Goal: Task Accomplishment & Management: Manage account settings

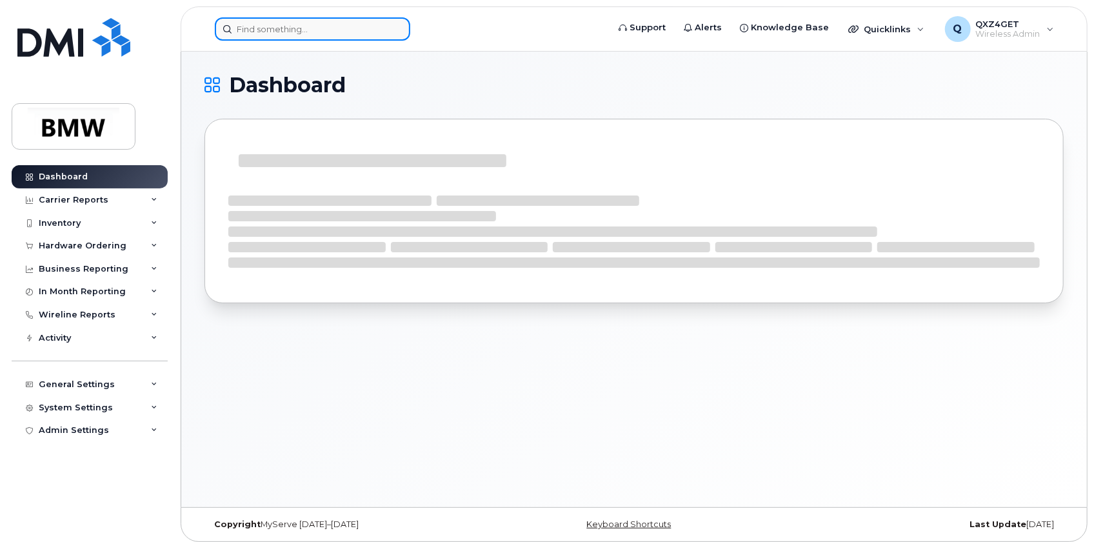
click at [260, 30] on input at bounding box center [313, 28] width 196 height 23
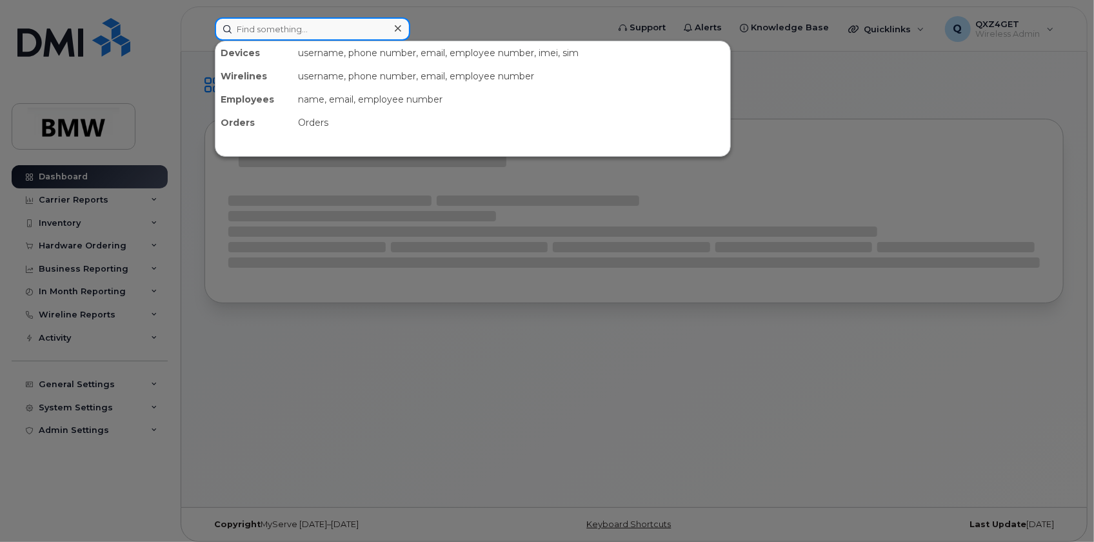
paste input "[PERSON_NAME][EMAIL_ADDRESS][PERSON_NAME][DOMAIN_NAME]"
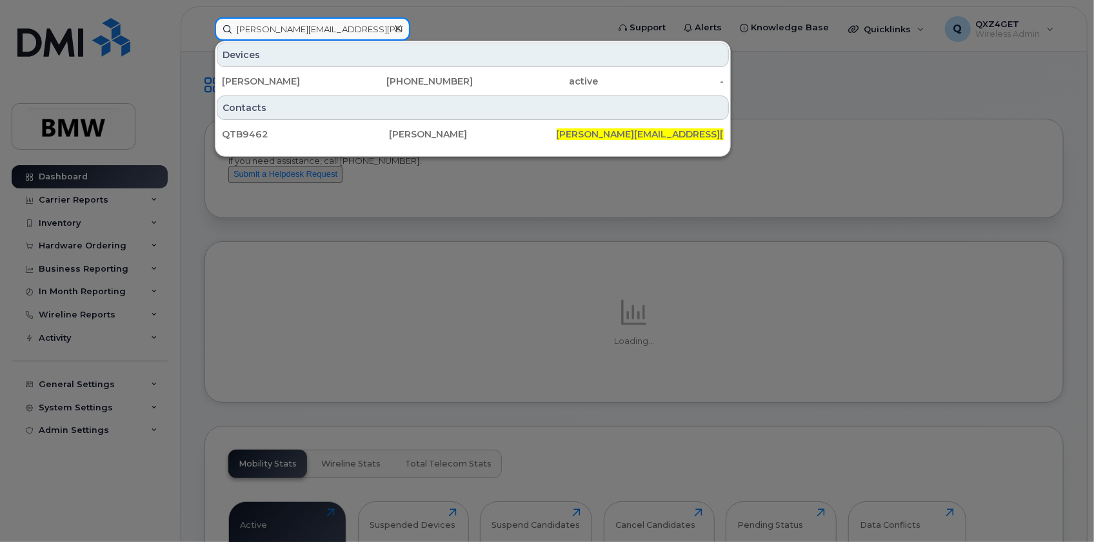
type input "[PERSON_NAME][EMAIL_ADDRESS][PERSON_NAME][DOMAIN_NAME]"
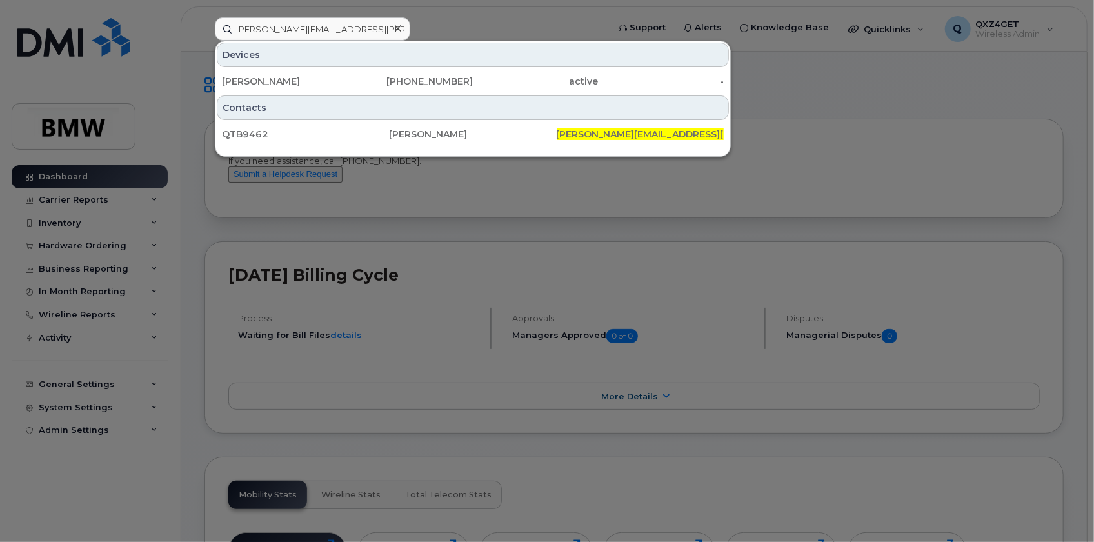
click at [399, 30] on icon at bounding box center [398, 28] width 6 height 6
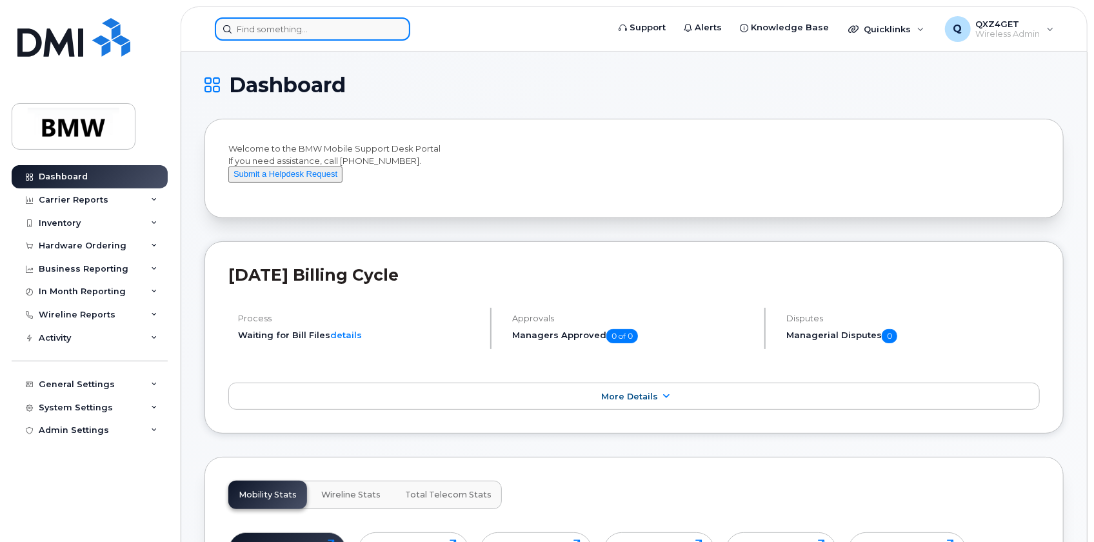
click at [323, 30] on input at bounding box center [313, 28] width 196 height 23
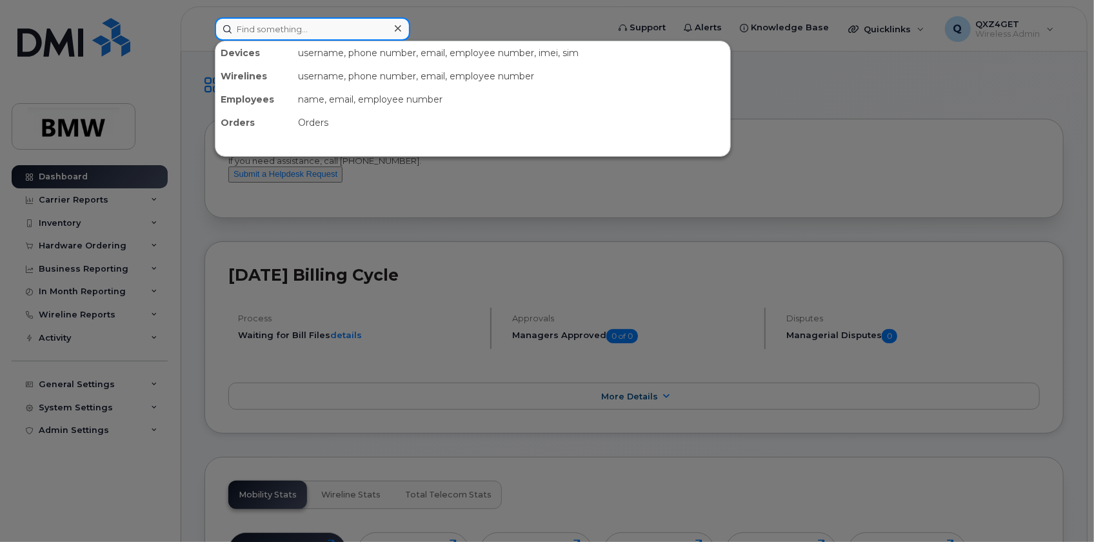
paste input "deron.mcgowan@bmwmc.com"
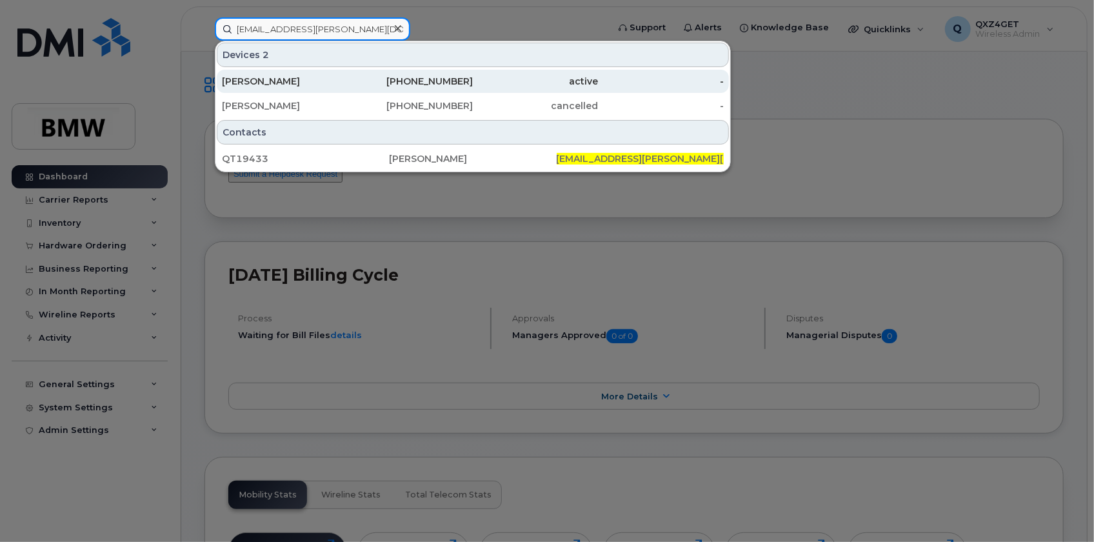
type input "deron.mcgowan@bmwmc.com"
click at [276, 75] on div "Deron McGowan" at bounding box center [285, 81] width 126 height 13
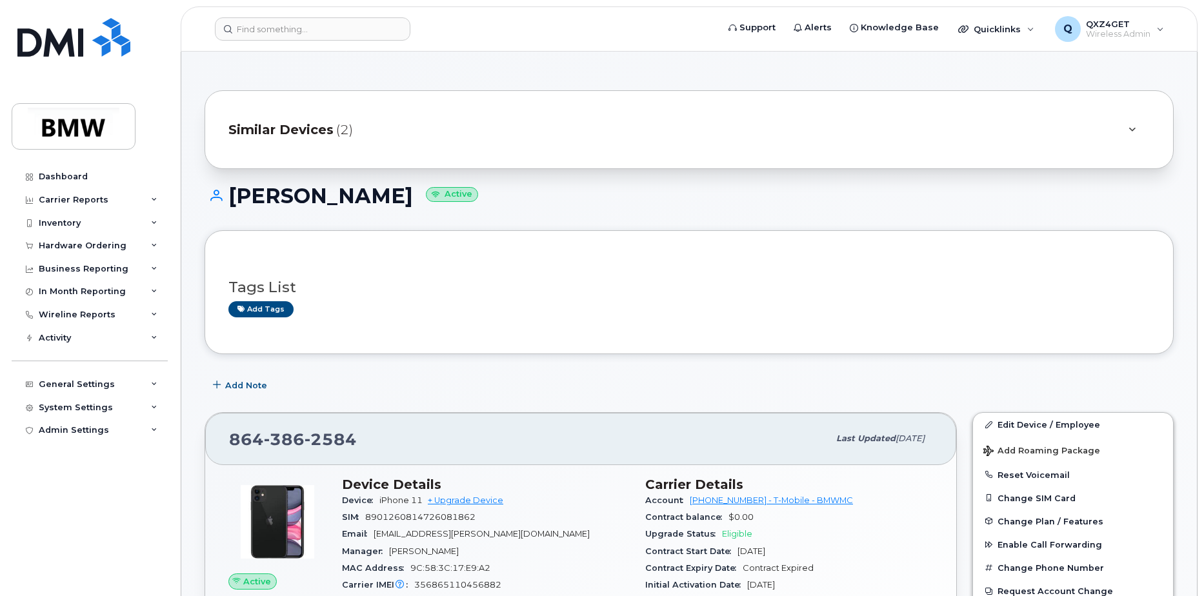
click at [330, 126] on span "Similar Devices" at bounding box center [280, 130] width 105 height 19
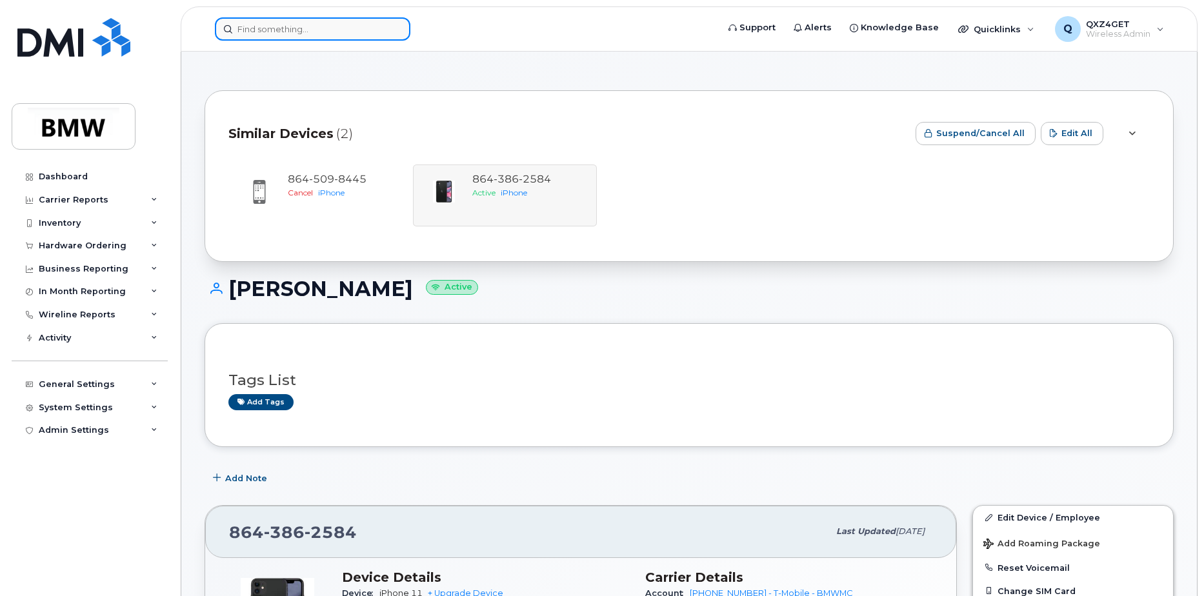
click at [321, 25] on input at bounding box center [313, 28] width 196 height 23
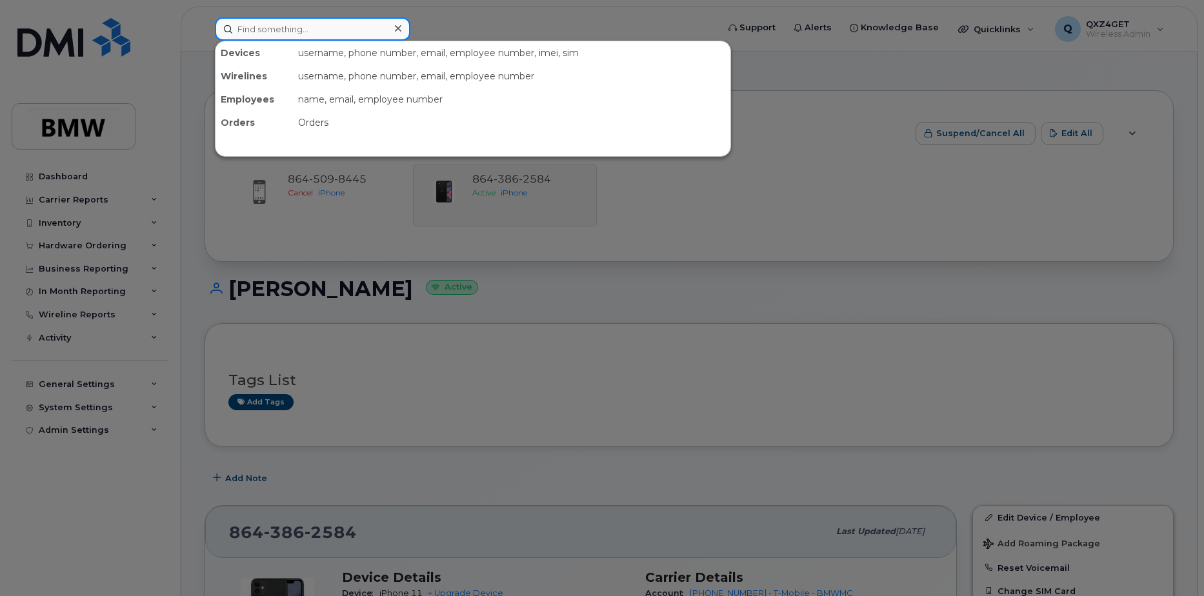
paste input "patrick.lyons@bmwmc.com"
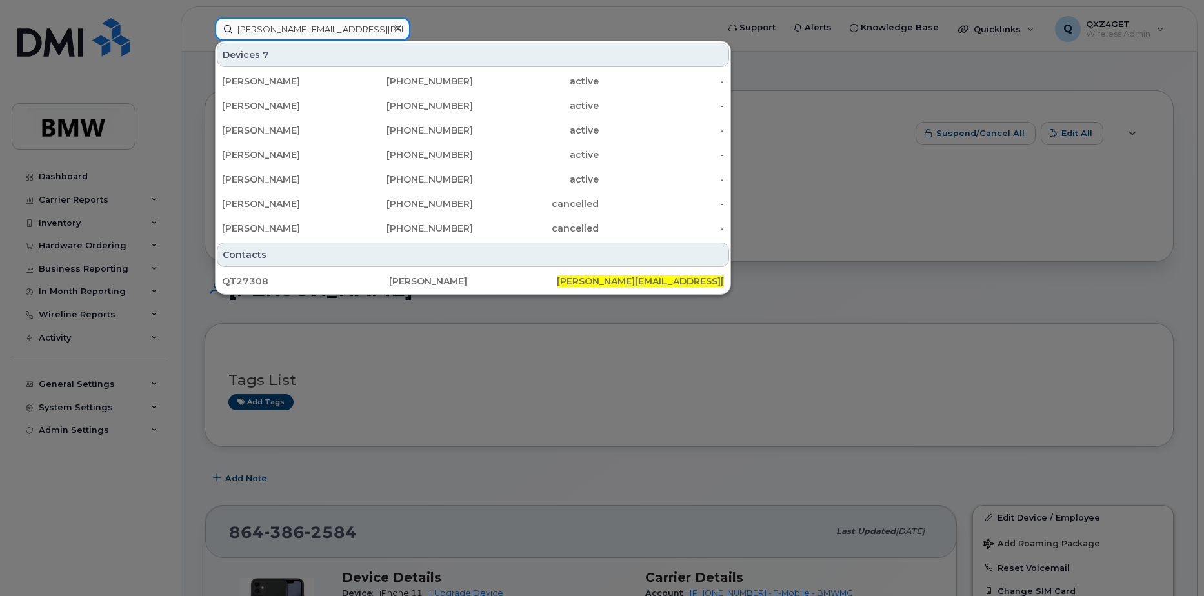
type input "patrick.lyons@bmwmc.com"
click at [307, 35] on input "patrick.lyons@bmwmc.com" at bounding box center [313, 28] width 196 height 23
click at [397, 26] on icon at bounding box center [398, 28] width 6 height 10
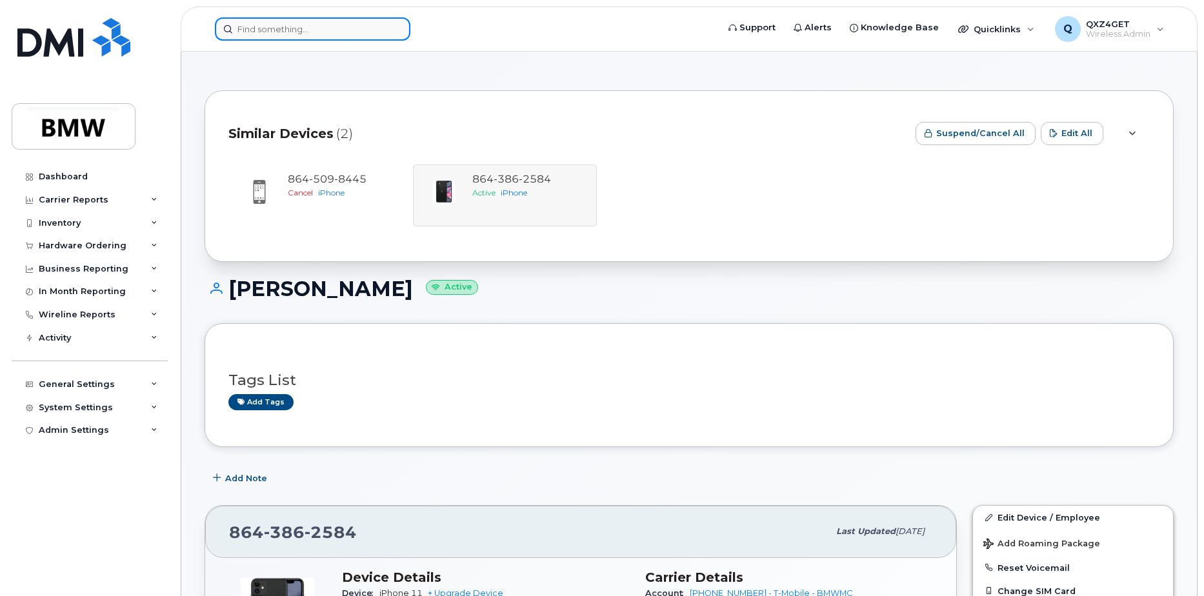
click at [299, 27] on input at bounding box center [313, 28] width 196 height 23
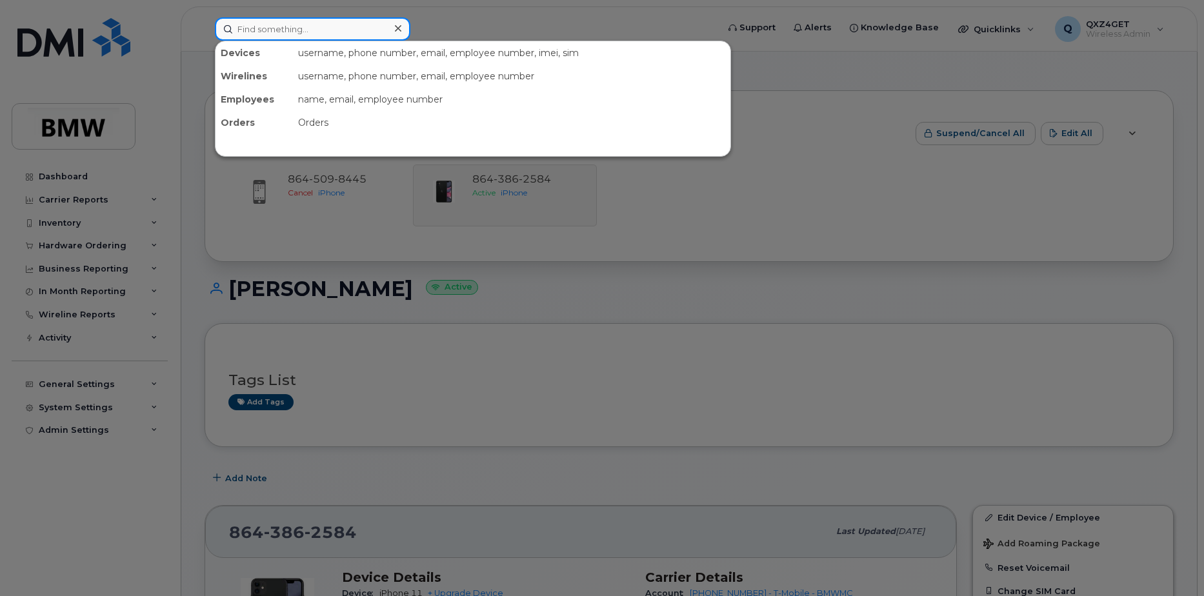
paste input "[PERSON_NAME][EMAIL_ADDRESS][PERSON_NAME][DOMAIN_NAME]"
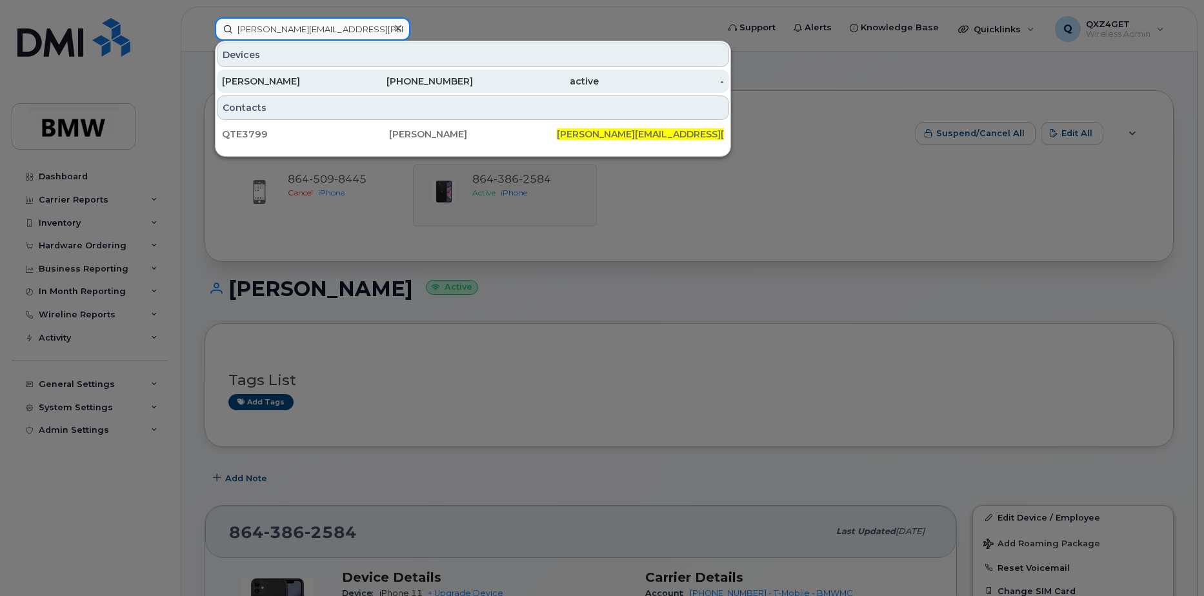
type input "[PERSON_NAME][EMAIL_ADDRESS][PERSON_NAME][DOMAIN_NAME]"
click at [258, 83] on div "Nathan Howard" at bounding box center [285, 81] width 126 height 13
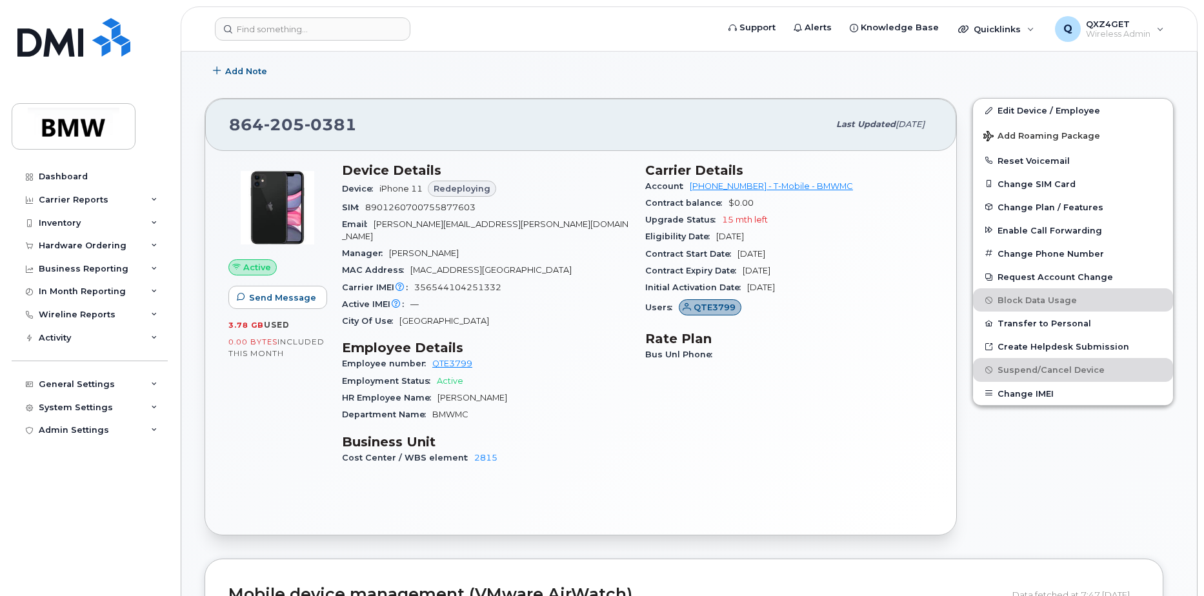
scroll to position [212, 0]
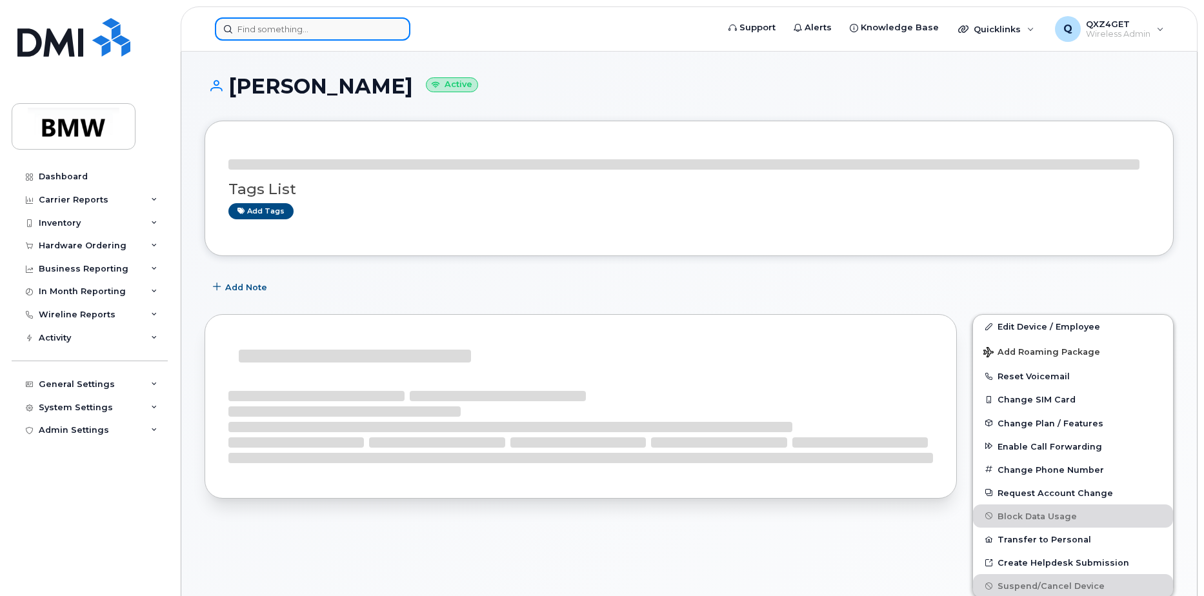
click at [279, 26] on input at bounding box center [313, 28] width 196 height 23
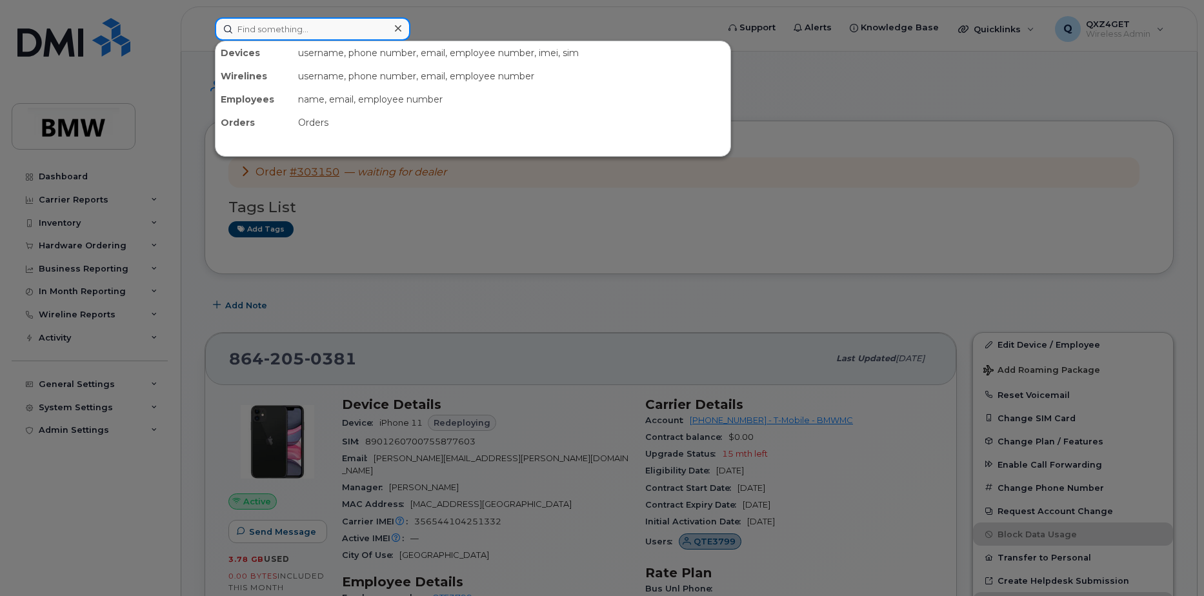
paste input "timothy.gullickson@bmwmc.com"
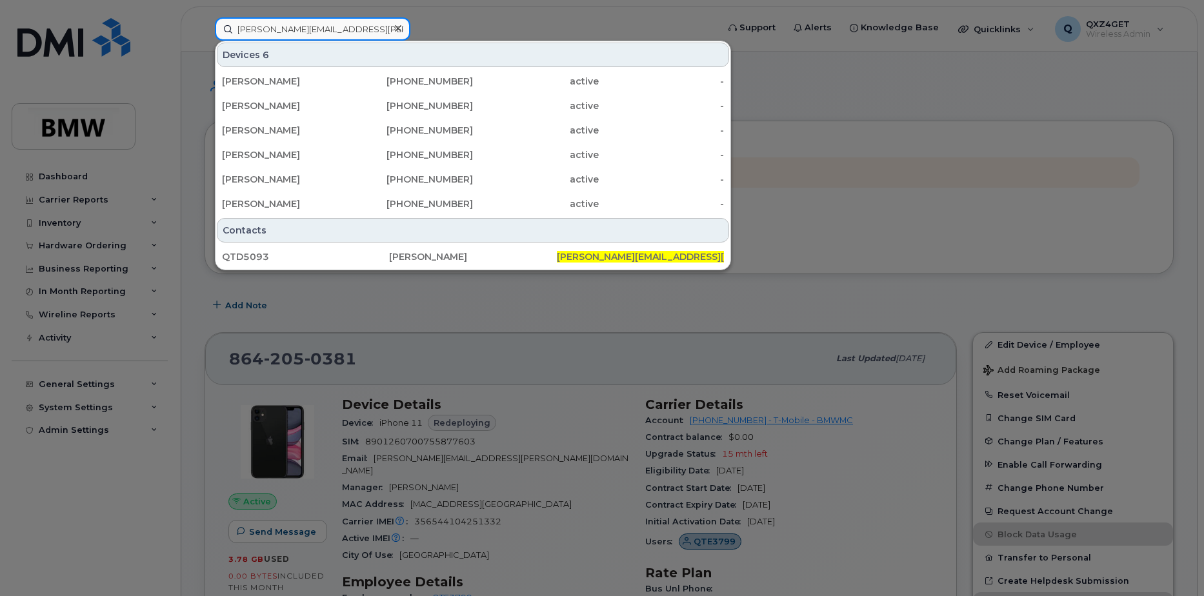
type input "timothy.gullickson@bmwmc.com"
click at [54, 403] on div at bounding box center [602, 298] width 1204 height 596
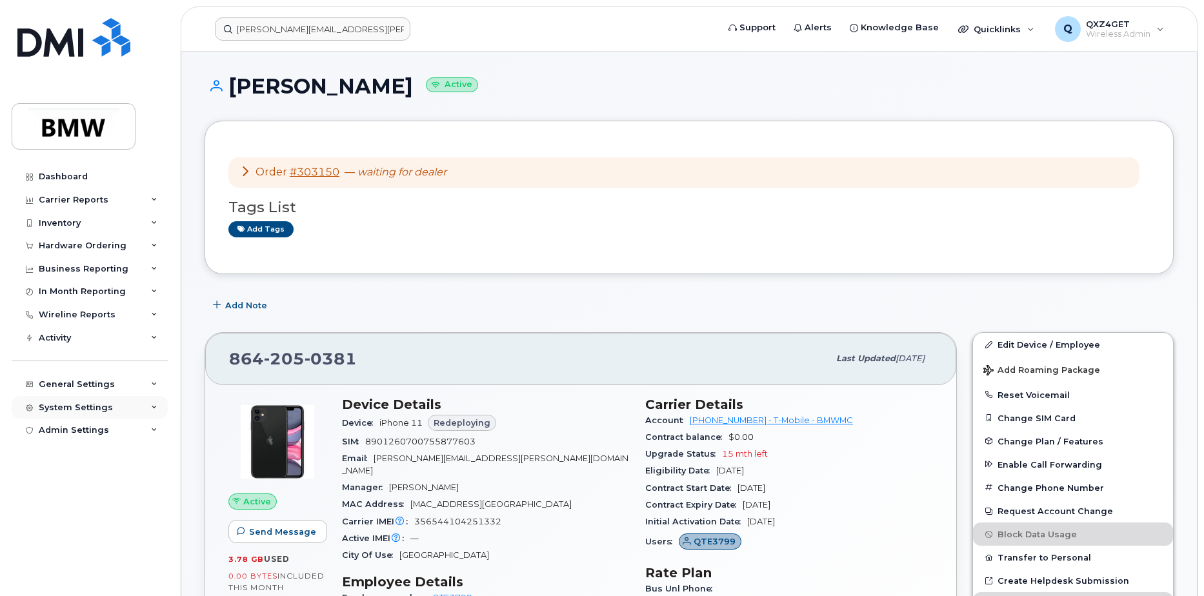
click at [62, 407] on div "System Settings" at bounding box center [76, 408] width 74 height 10
click at [81, 248] on div "Hardware Ordering" at bounding box center [83, 246] width 88 height 10
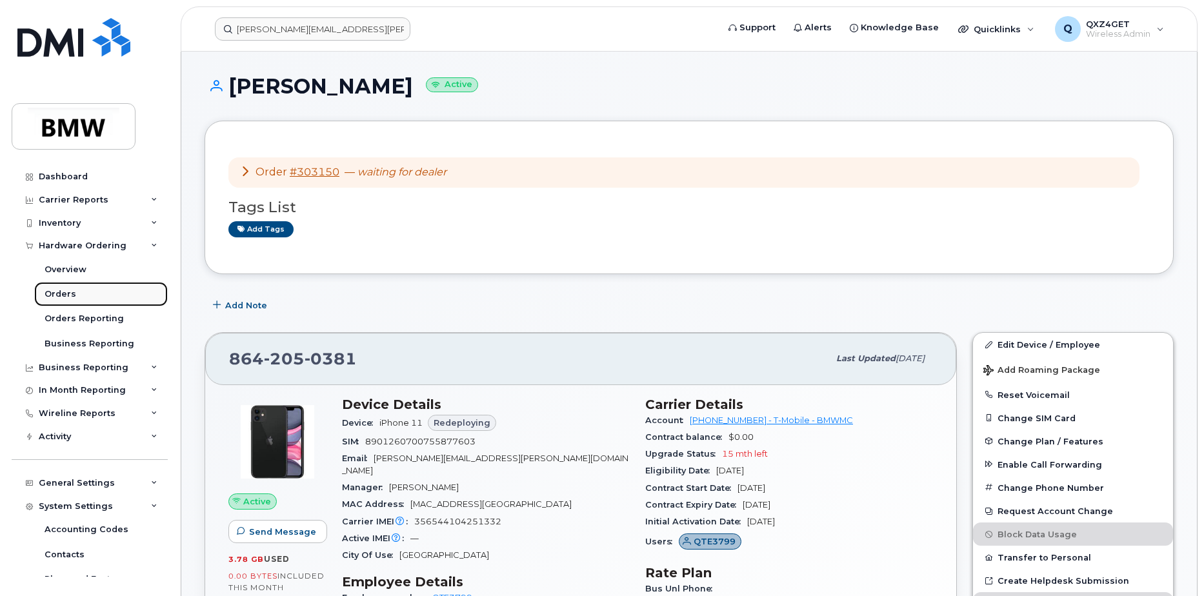
click at [62, 296] on div "Orders" at bounding box center [61, 294] width 32 height 12
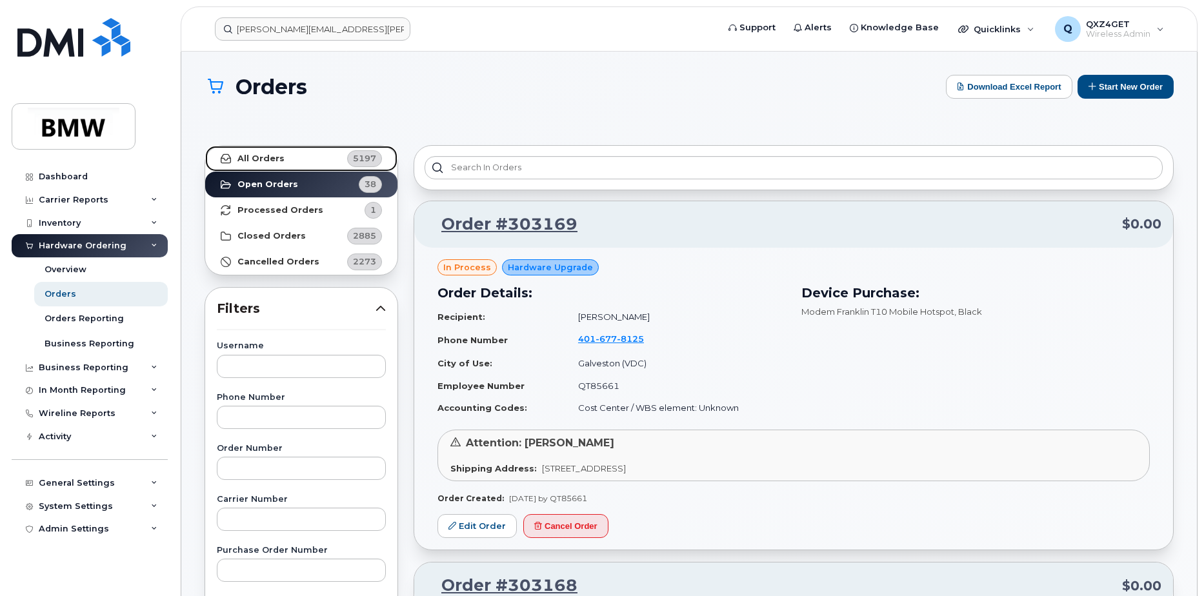
click at [269, 165] on link "All Orders 5197" at bounding box center [301, 159] width 192 height 26
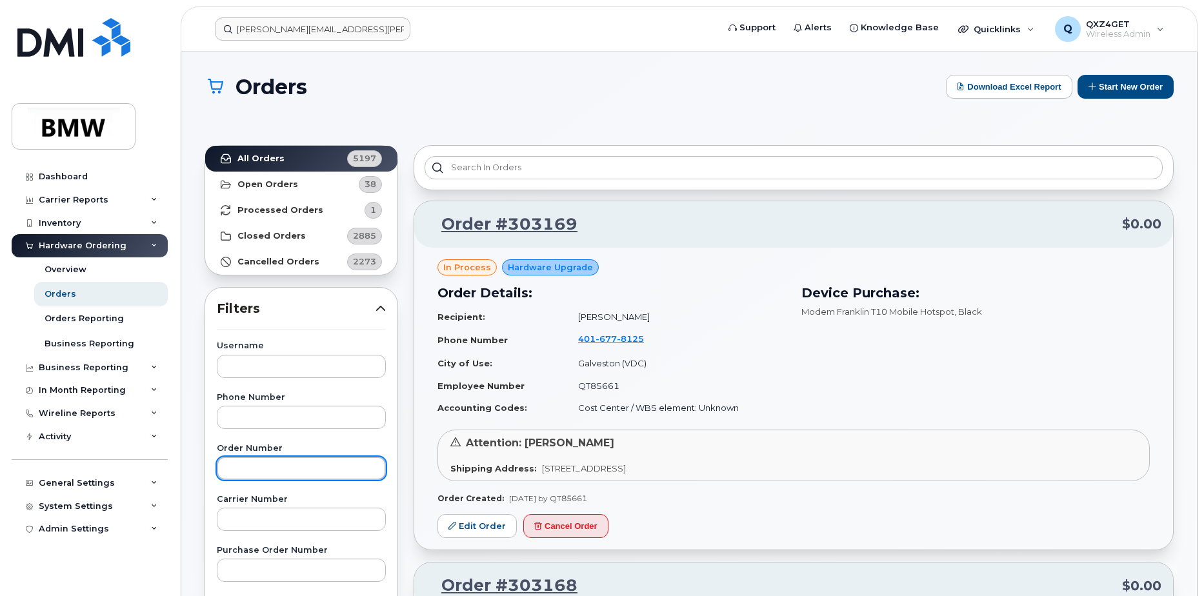
click at [250, 472] on input "text" at bounding box center [301, 468] width 169 height 23
type input "302938"
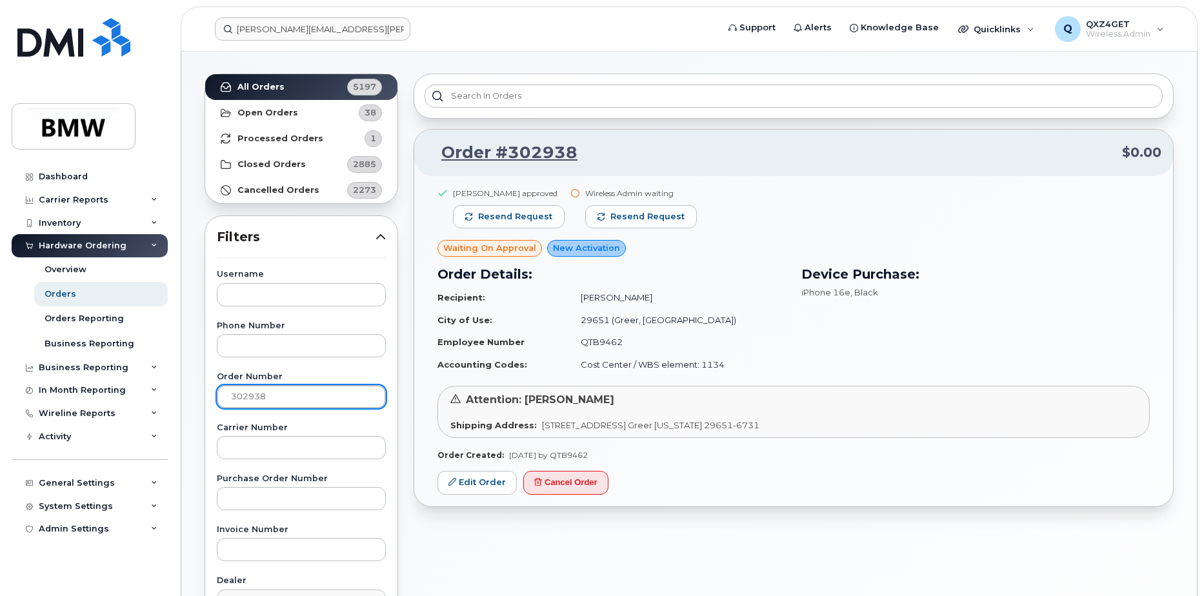
scroll to position [129, 0]
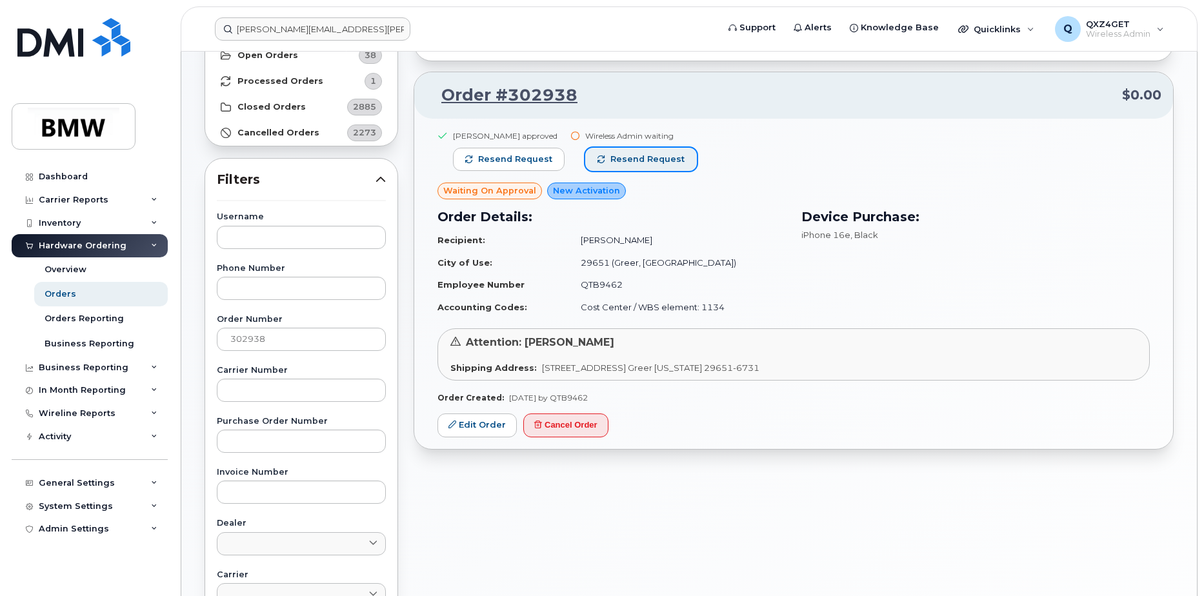
click at [629, 157] on span "Resend request" at bounding box center [647, 160] width 74 height 12
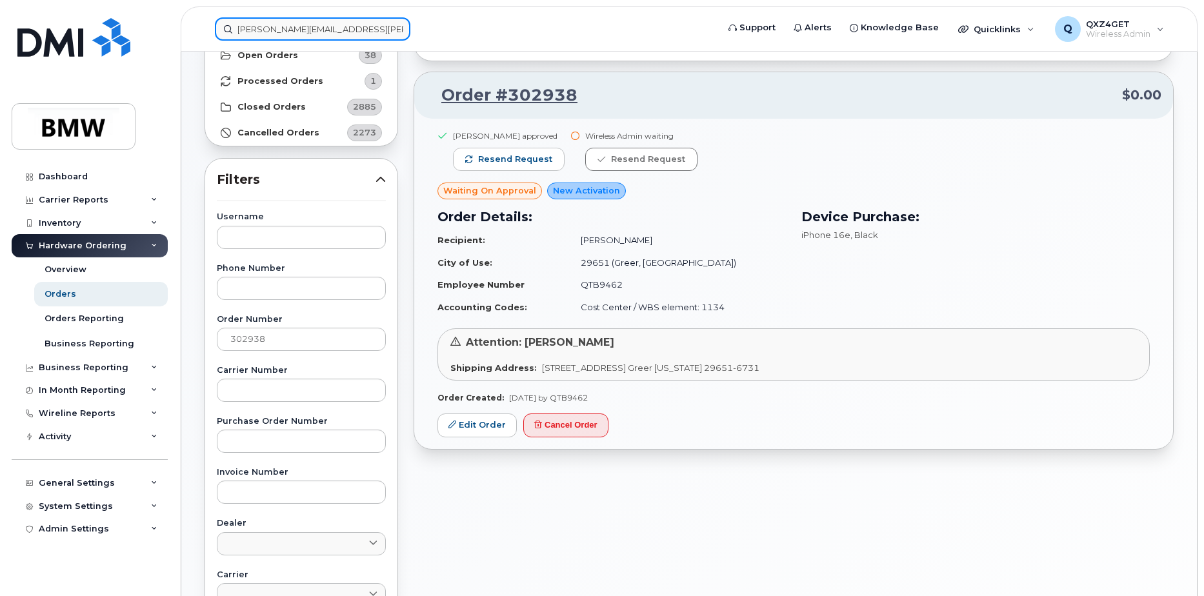
click at [372, 27] on input "timothy.gullickson@bmwmc.com" at bounding box center [313, 28] width 196 height 23
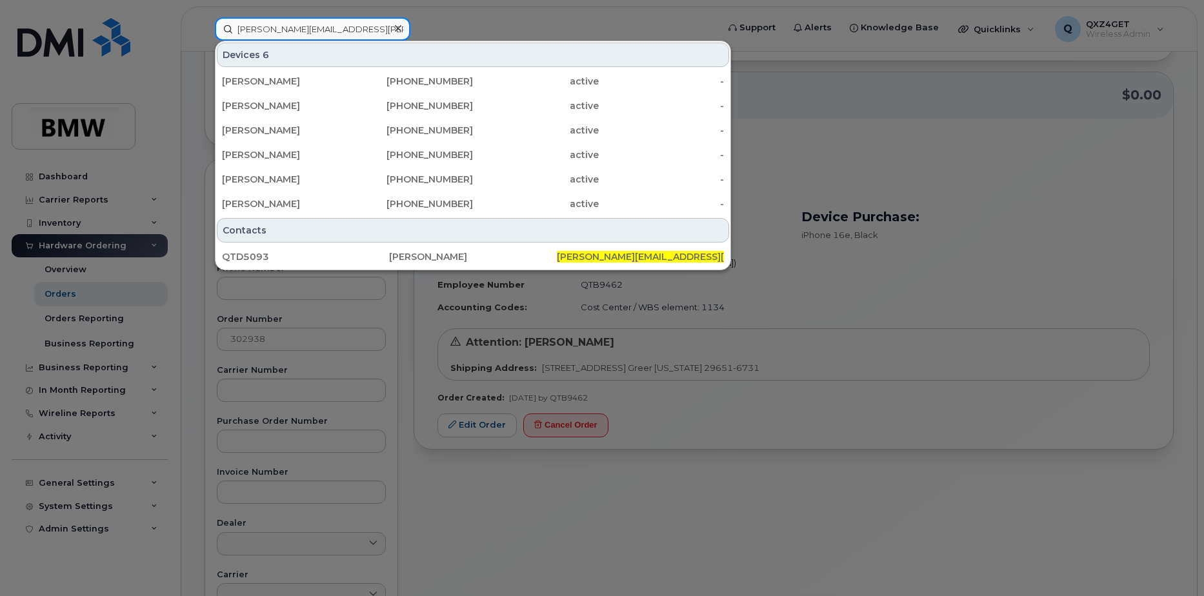
drag, startPoint x: 381, startPoint y: 30, endPoint x: 206, endPoint y: 26, distance: 174.9
click at [206, 26] on div "timothy.gullickson@bmwmc.com Devices 6 Timothy Gullickson 864-696-1886 active -…" at bounding box center [462, 28] width 515 height 23
click at [399, 28] on icon at bounding box center [398, 28] width 6 height 6
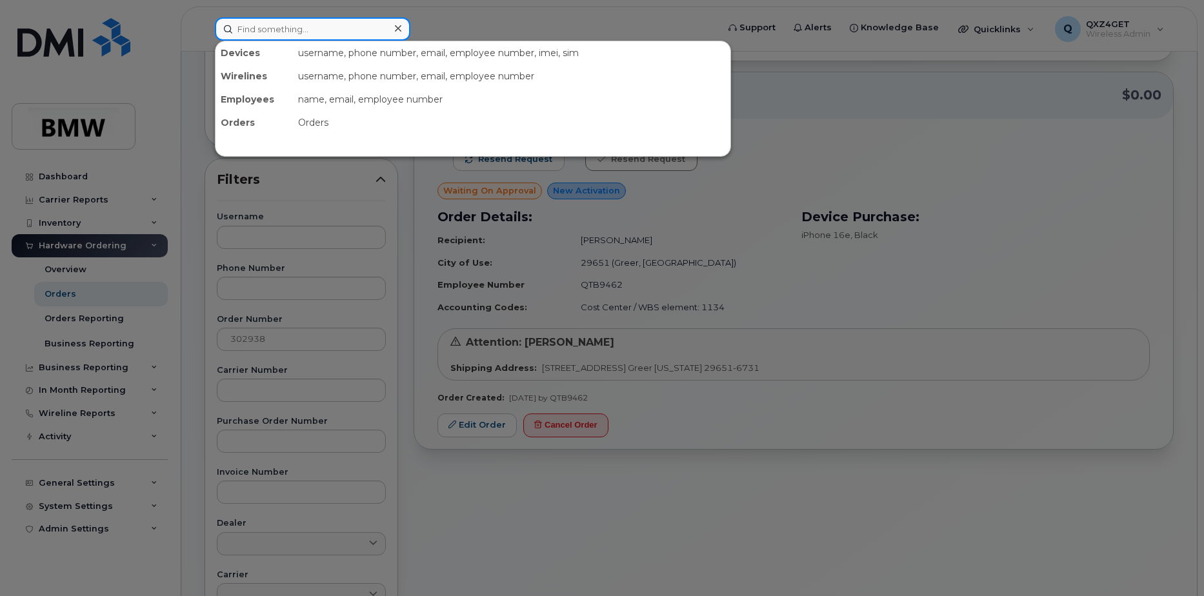
click at [328, 32] on input at bounding box center [313, 28] width 196 height 23
paste input "[PERSON_NAME]"
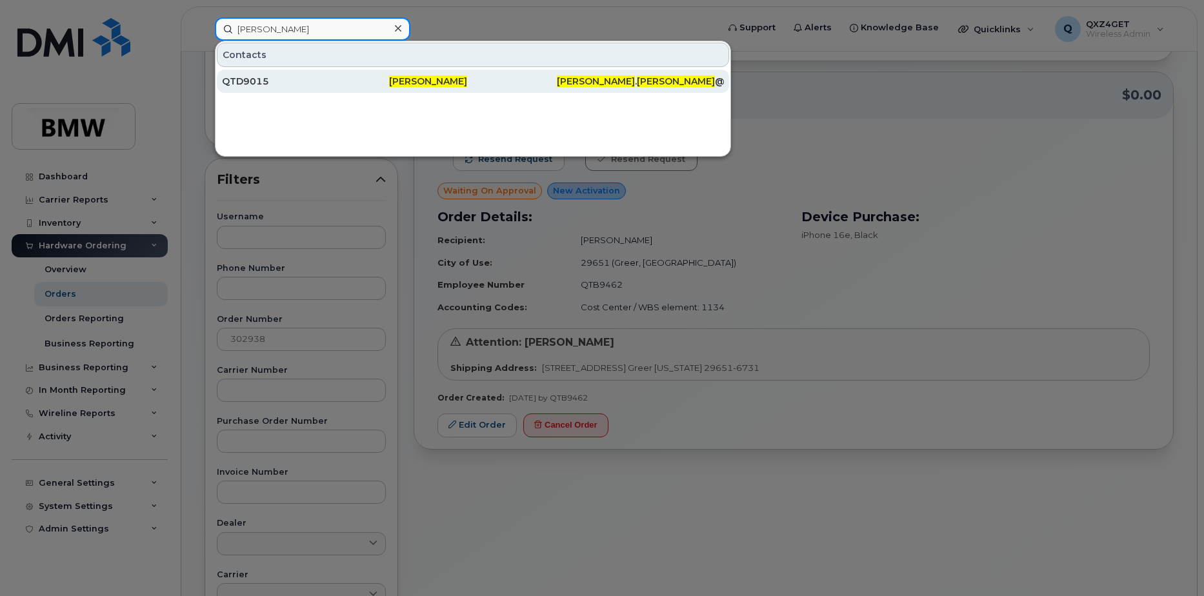
type input "[PERSON_NAME]"
drag, startPoint x: 251, startPoint y: 79, endPoint x: 263, endPoint y: 79, distance: 11.6
click at [251, 79] on div "QTD9015" at bounding box center [305, 81] width 167 height 13
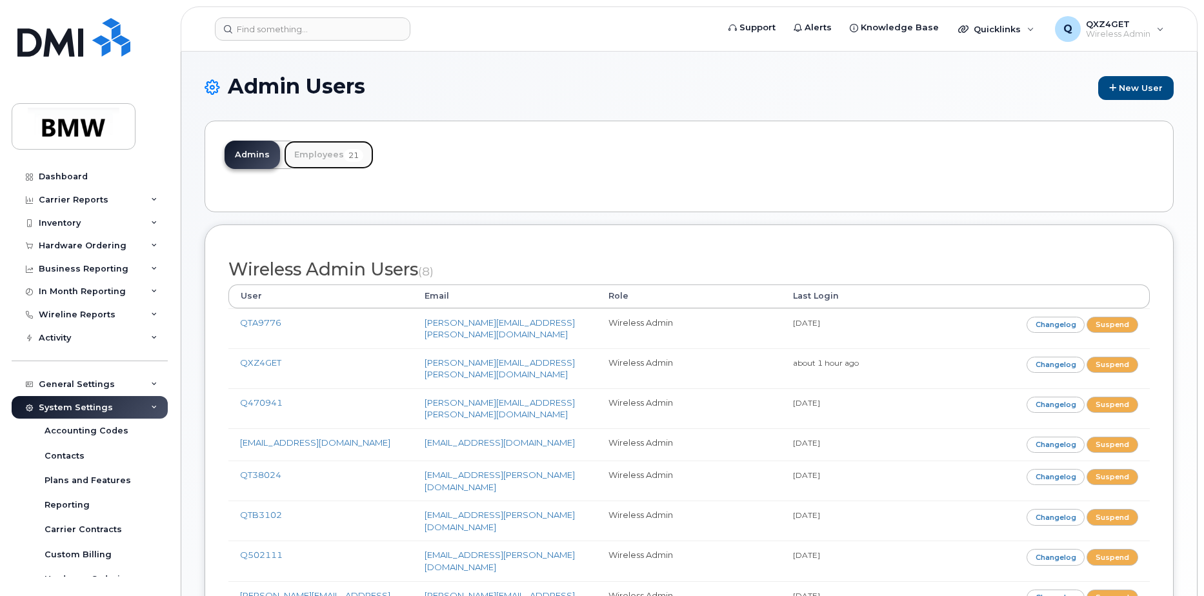
click at [312, 156] on link "Employees 21" at bounding box center [329, 155] width 90 height 28
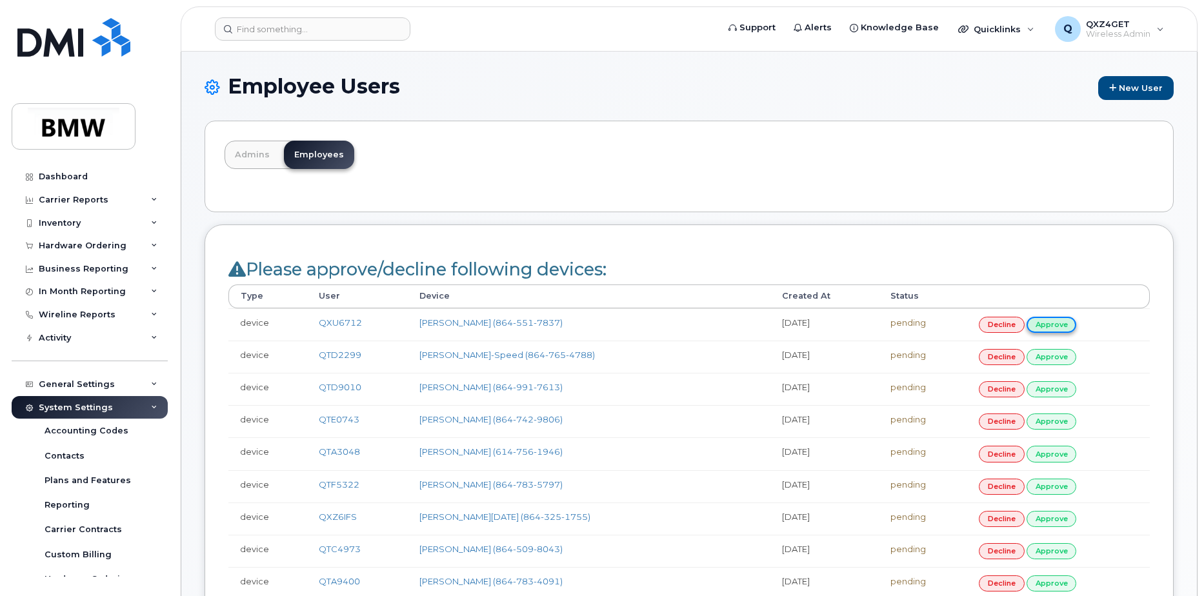
click at [1049, 326] on link "approve" at bounding box center [1052, 325] width 50 height 16
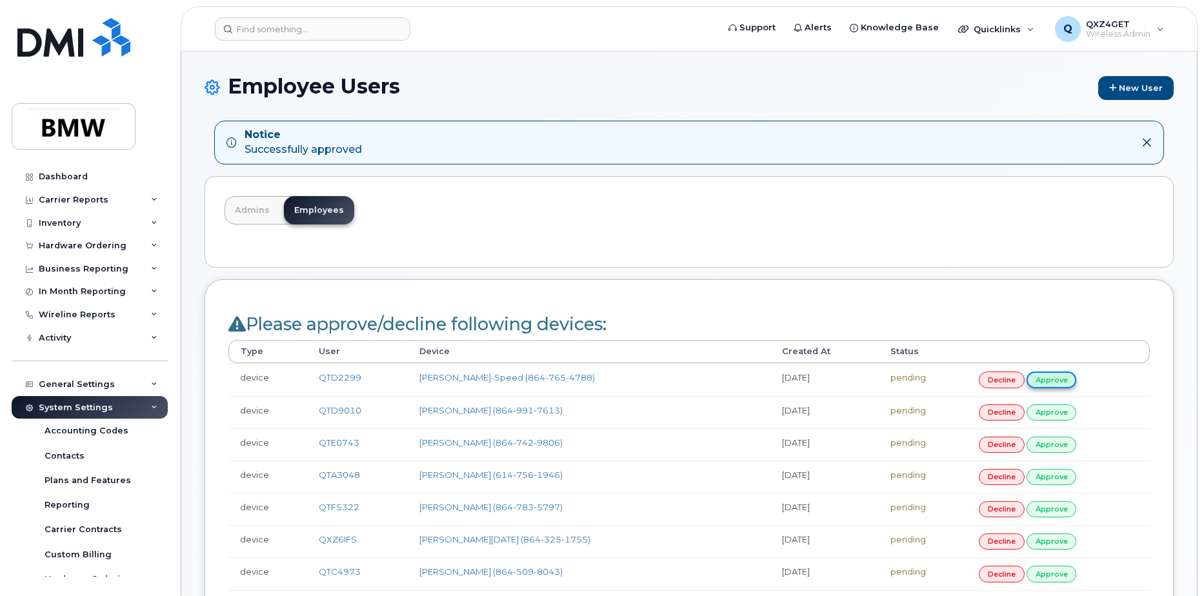
click at [1045, 375] on link "approve" at bounding box center [1052, 380] width 50 height 16
click at [1045, 379] on link "approve" at bounding box center [1052, 380] width 50 height 16
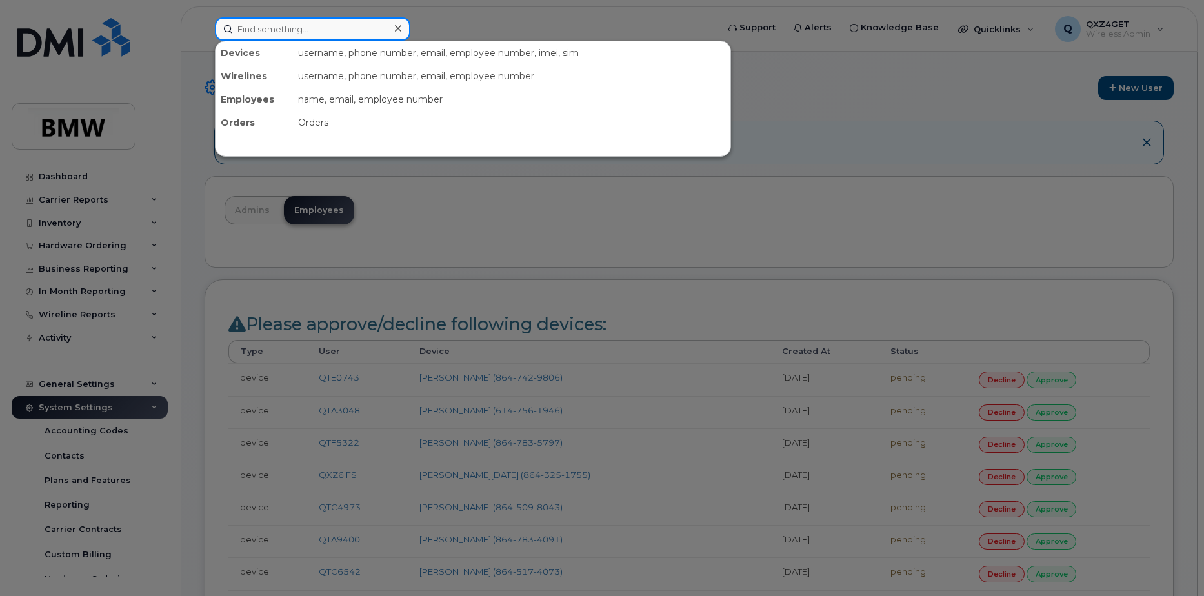
click at [299, 26] on input at bounding box center [313, 28] width 196 height 23
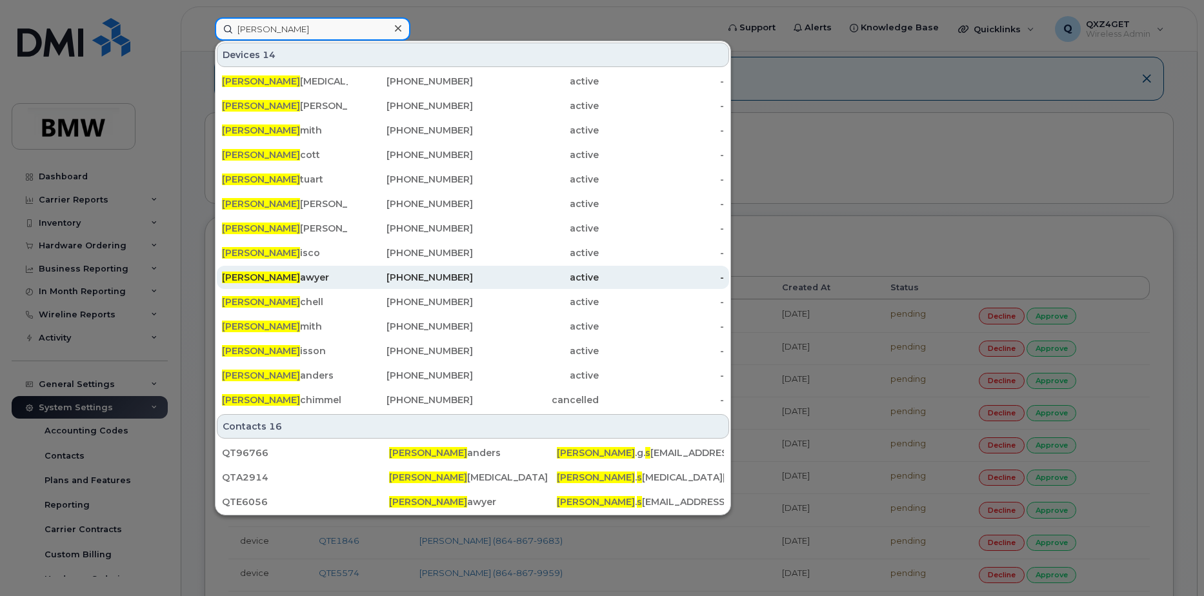
scroll to position [65, 0]
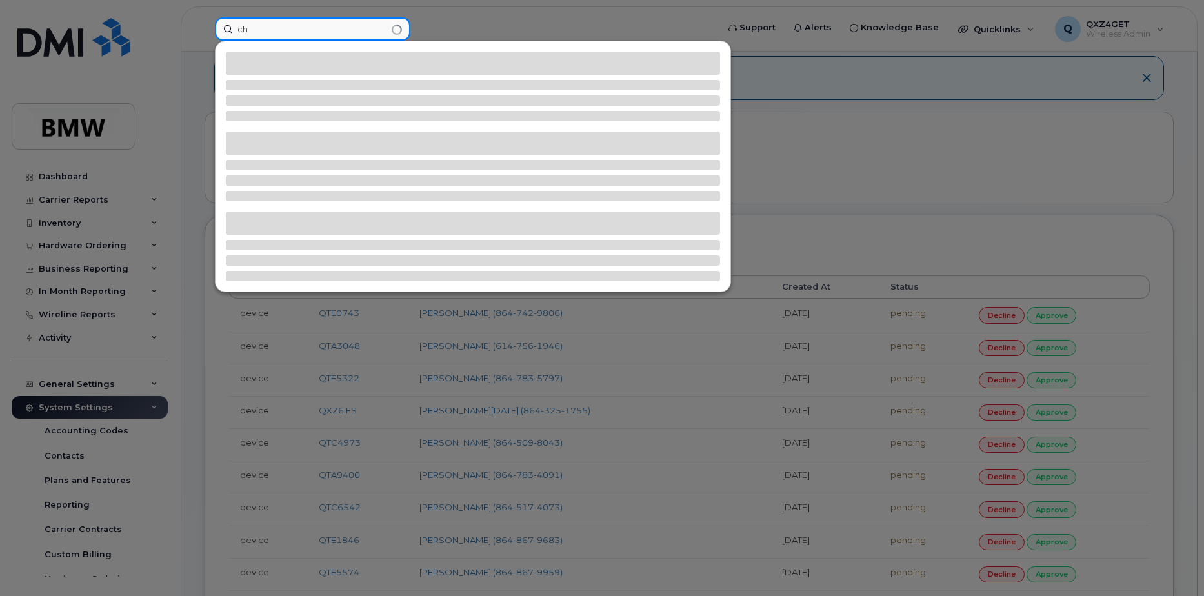
type input "c"
type input "8647486148"
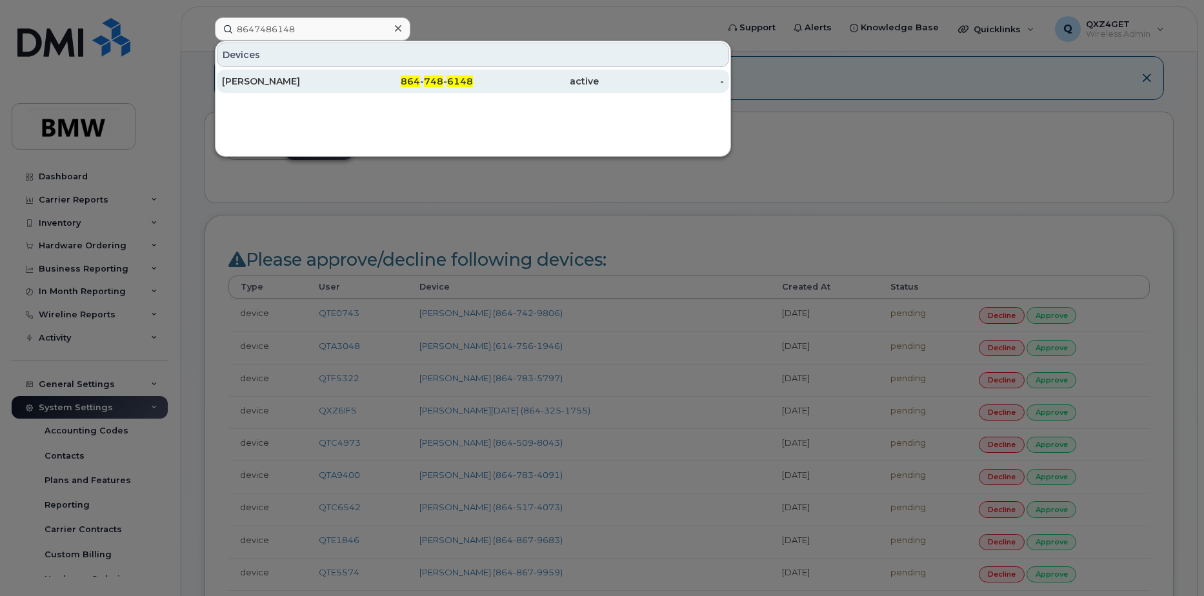
click at [286, 84] on div "Dwayne Boulware" at bounding box center [285, 81] width 126 height 13
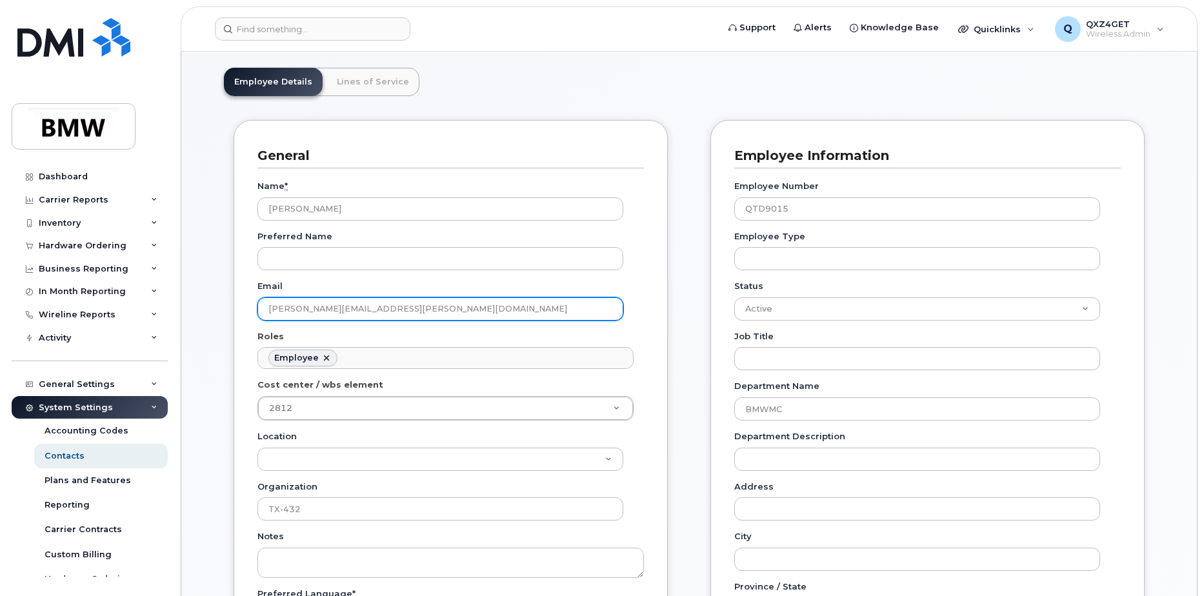
scroll to position [65, 0]
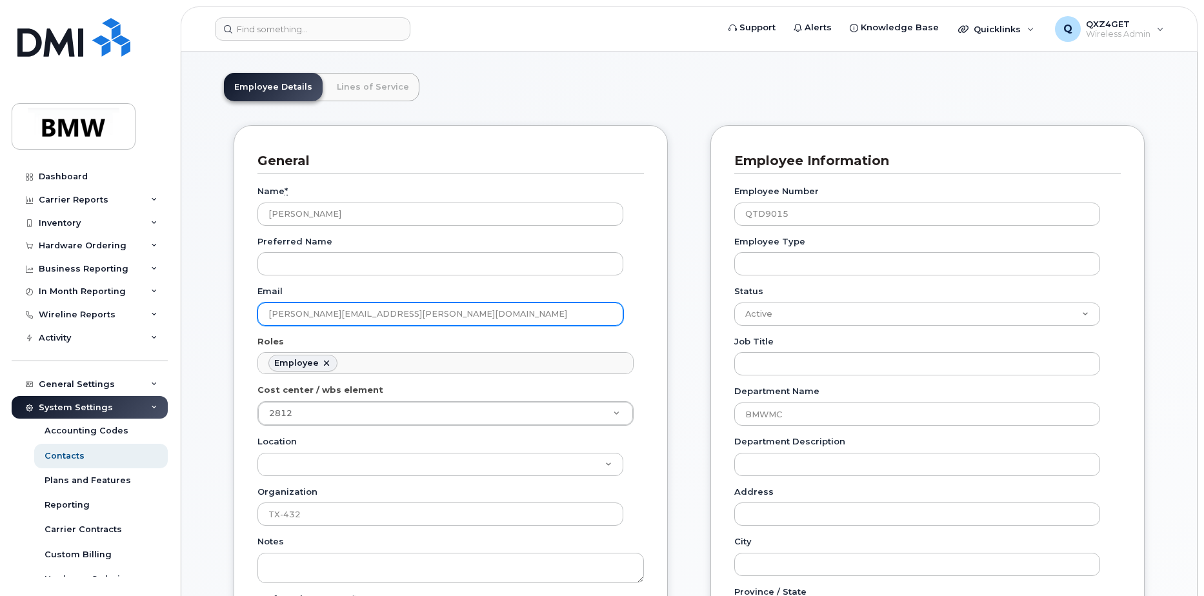
drag, startPoint x: 429, startPoint y: 317, endPoint x: 249, endPoint y: 314, distance: 180.1
click at [249, 314] on div "General Name * Anastacia Dawkins Preferred Name Email anastacia.dawkins@bmwmc.c…" at bounding box center [451, 427] width 434 height 605
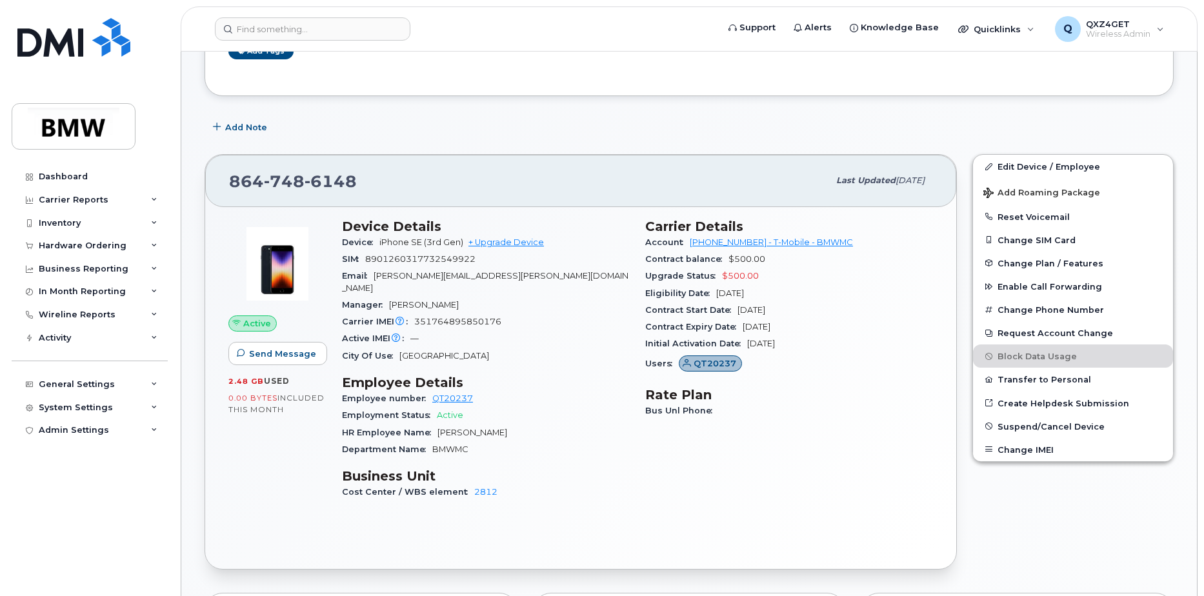
scroll to position [257, 0]
drag, startPoint x: 519, startPoint y: 276, endPoint x: 378, endPoint y: 279, distance: 141.3
click at [378, 279] on div "Email dwayne.boulware@bmwmc.com" at bounding box center [486, 283] width 288 height 29
copy span "dwayne.boulware@bmwmc.com"
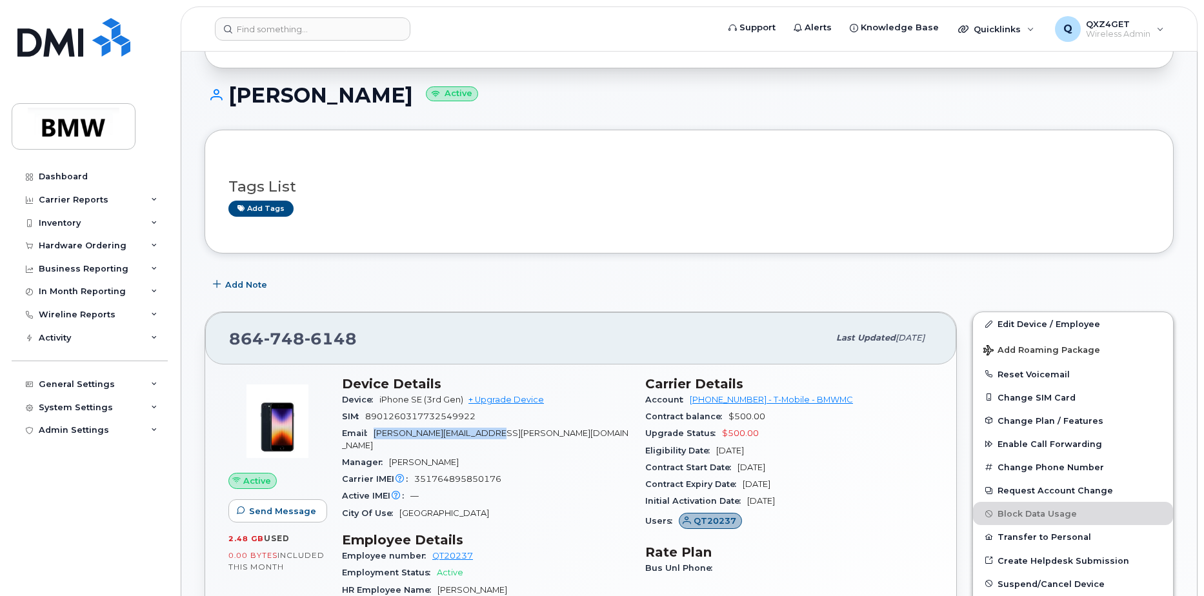
scroll to position [63, 0]
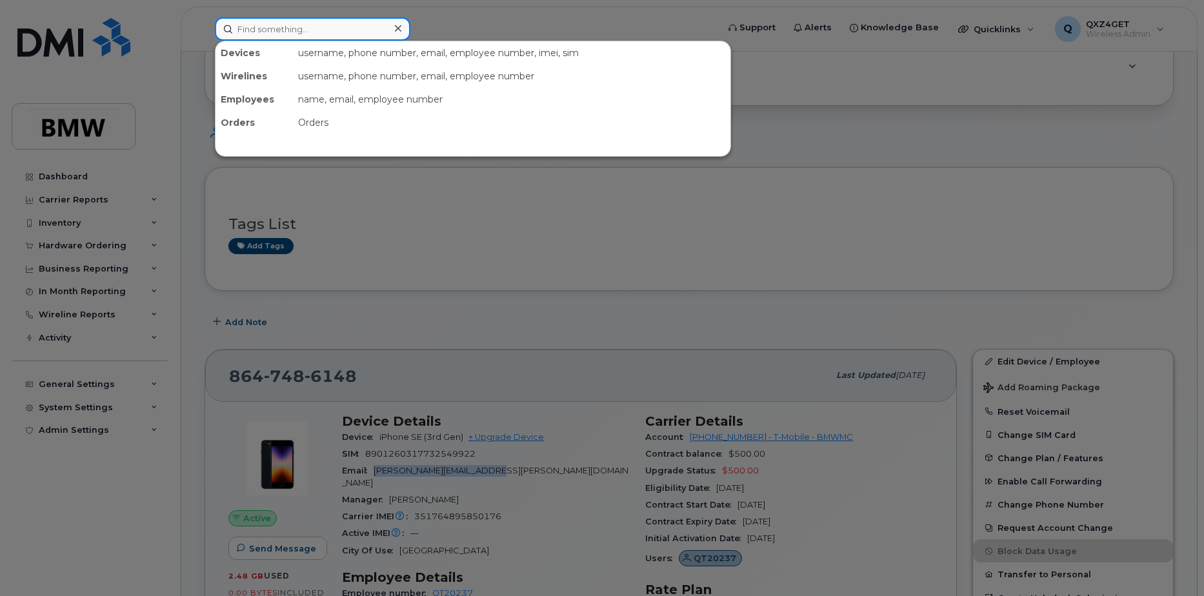
click at [296, 33] on input at bounding box center [313, 28] width 196 height 23
paste input "8647834309"
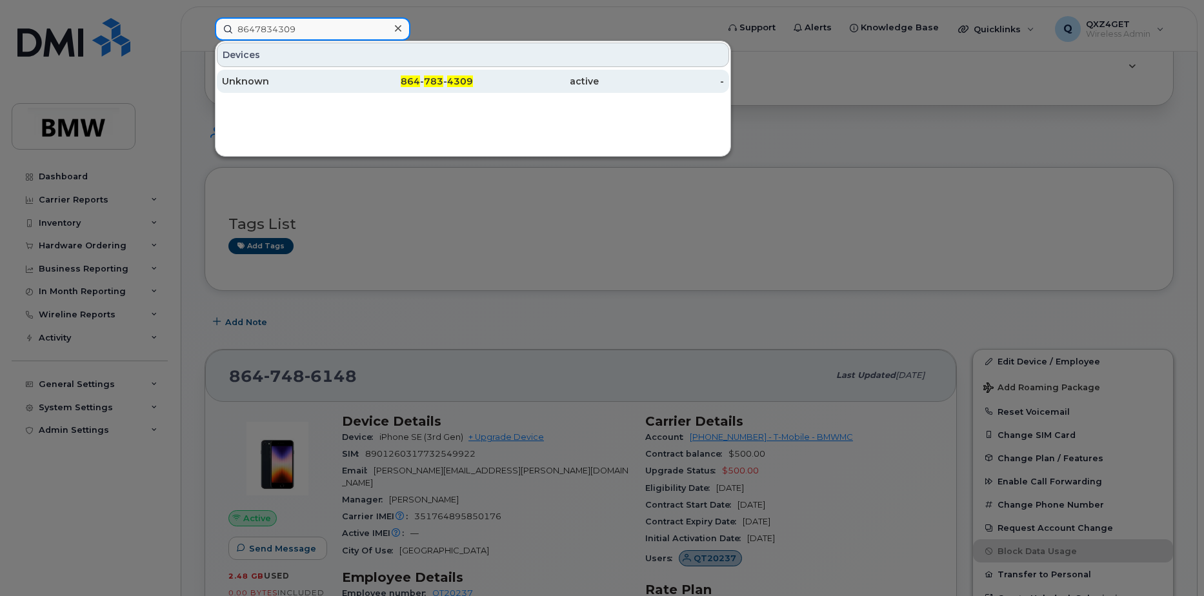
type input "8647834309"
click at [261, 81] on div "Unknown" at bounding box center [285, 81] width 126 height 13
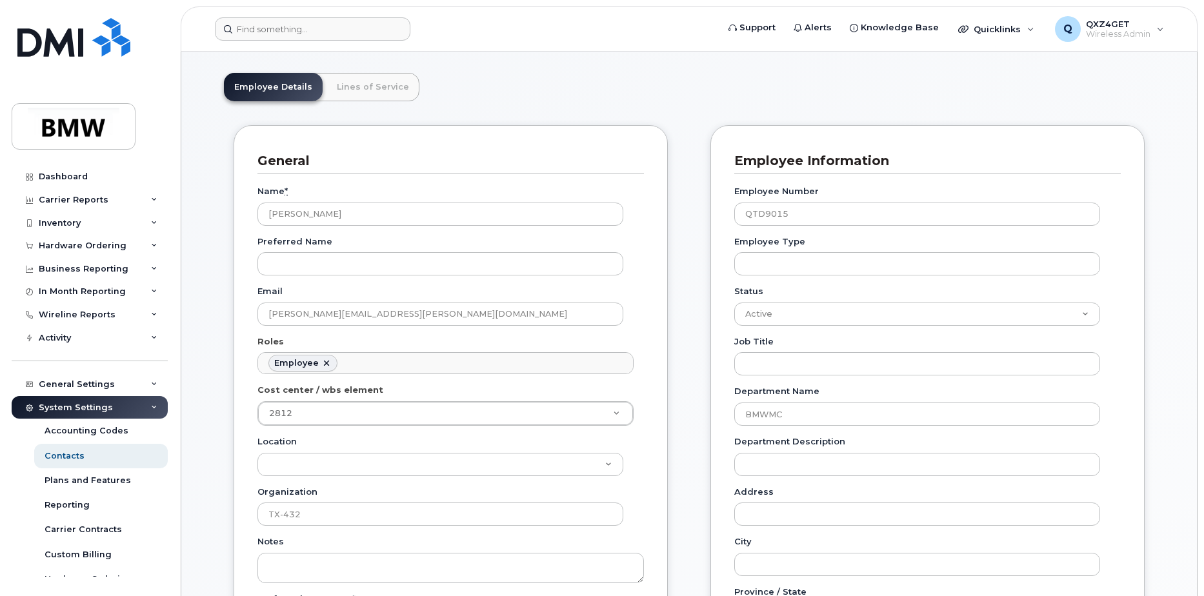
scroll to position [38, 0]
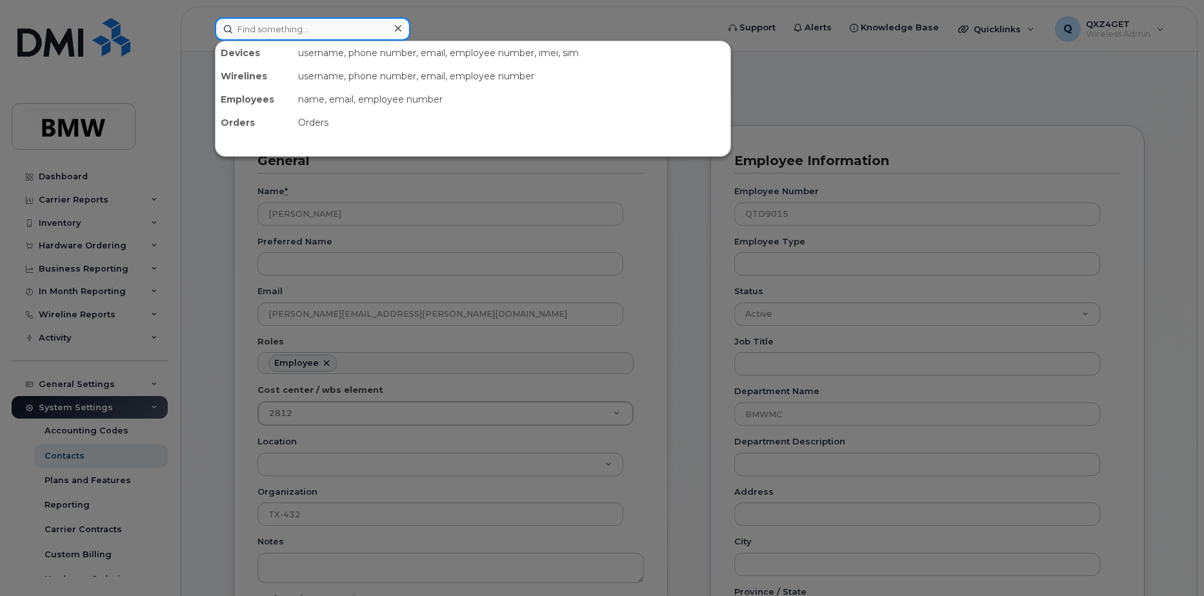
click at [287, 30] on input at bounding box center [313, 28] width 196 height 23
paste input "8644782550"
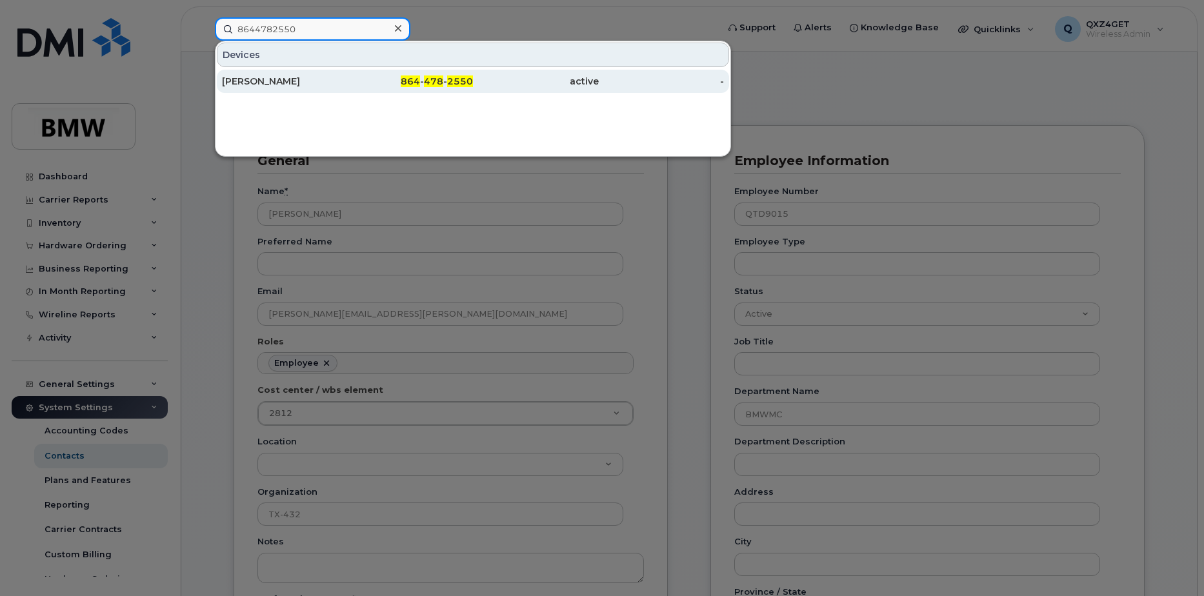
type input "8644782550"
click at [259, 80] on div "Christopher Pulley" at bounding box center [285, 81] width 126 height 13
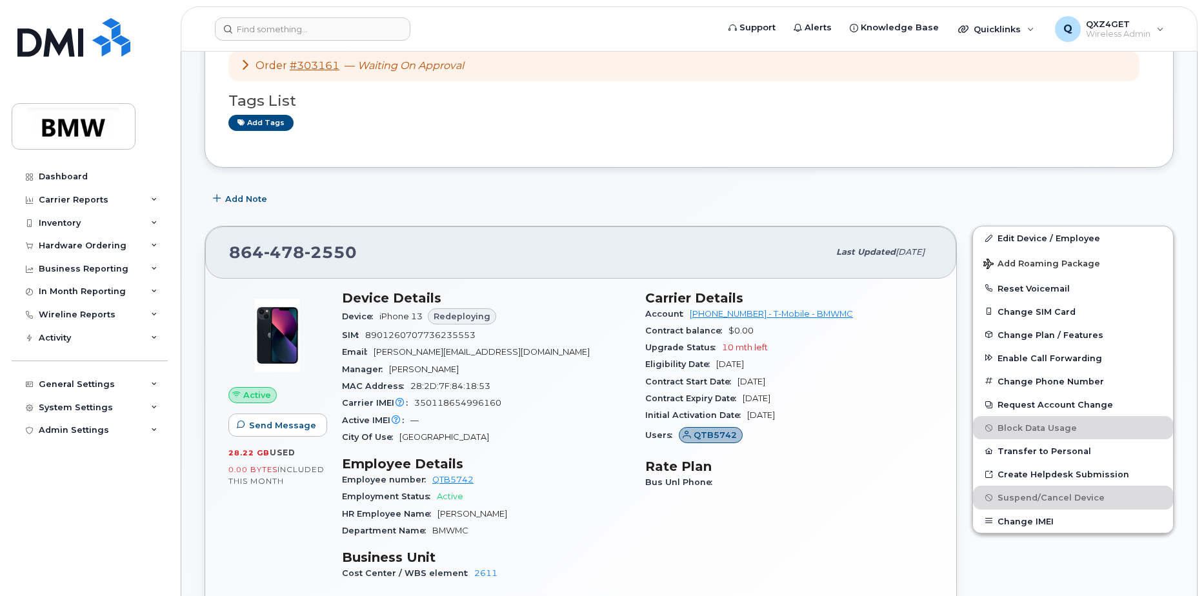
scroll to position [129, 0]
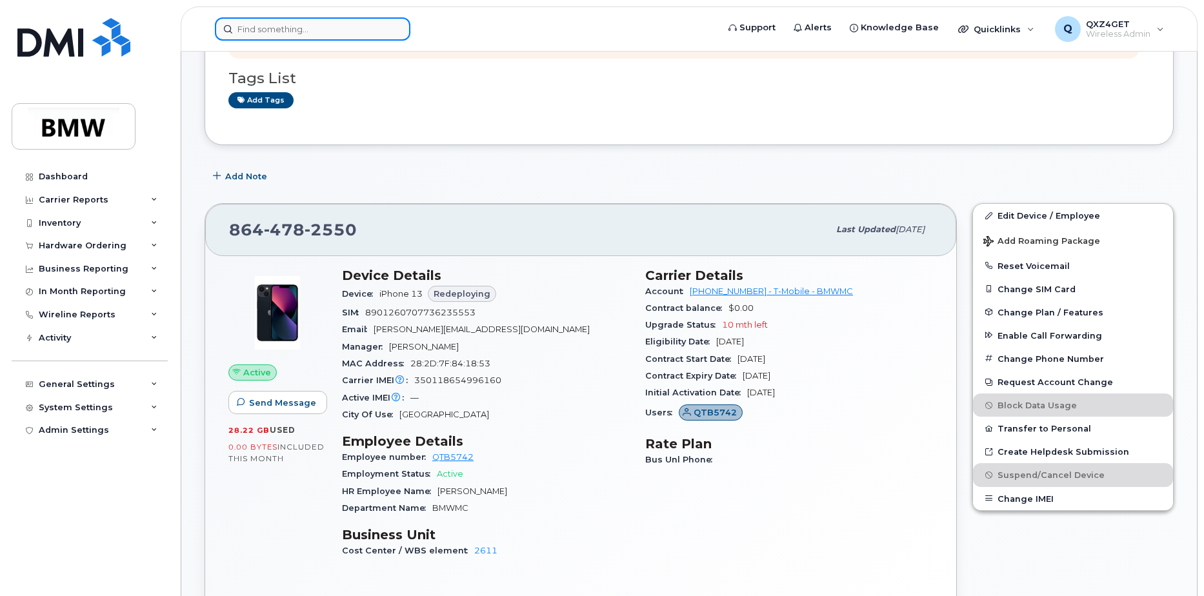
click at [275, 26] on input at bounding box center [313, 28] width 196 height 23
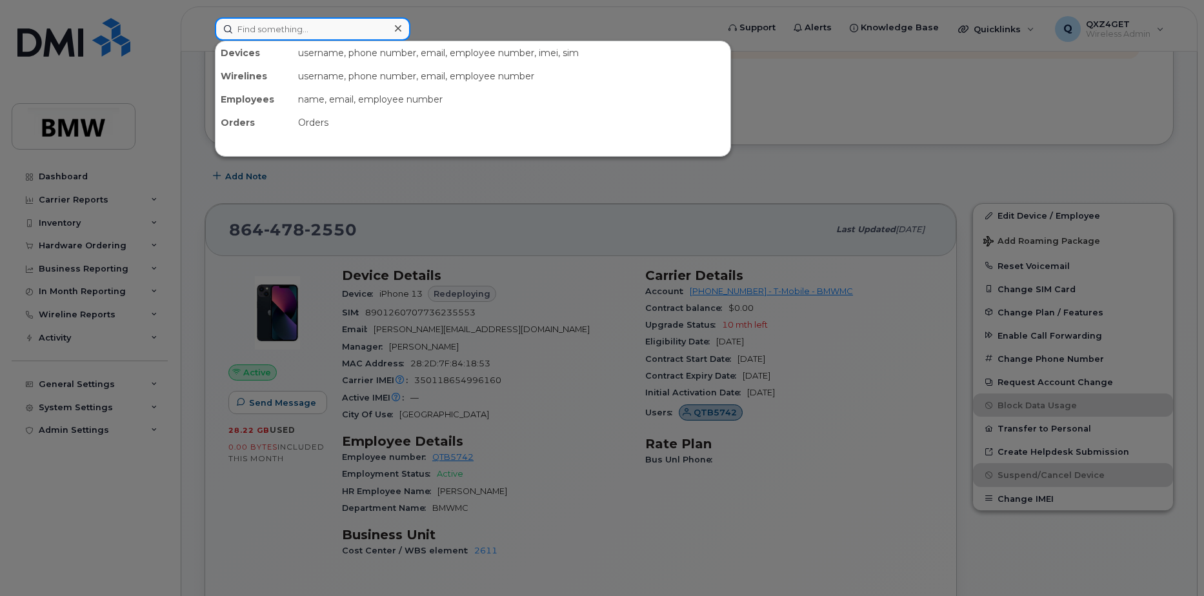
paste input "8647878857"
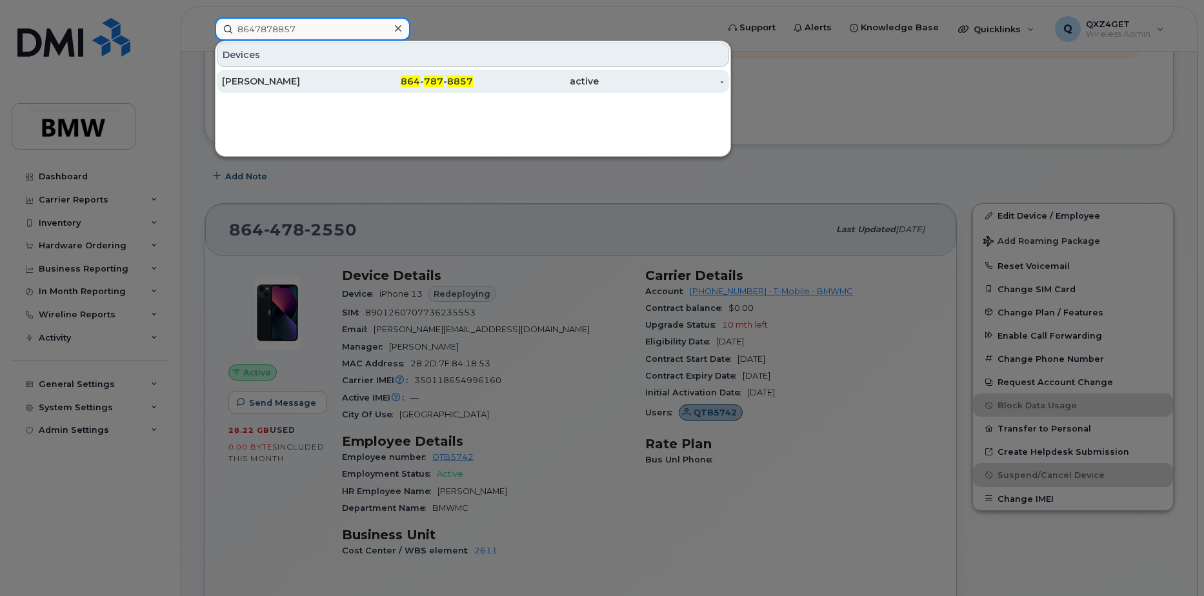
type input "8647878857"
click at [251, 80] on div "[PERSON_NAME]" at bounding box center [285, 81] width 126 height 13
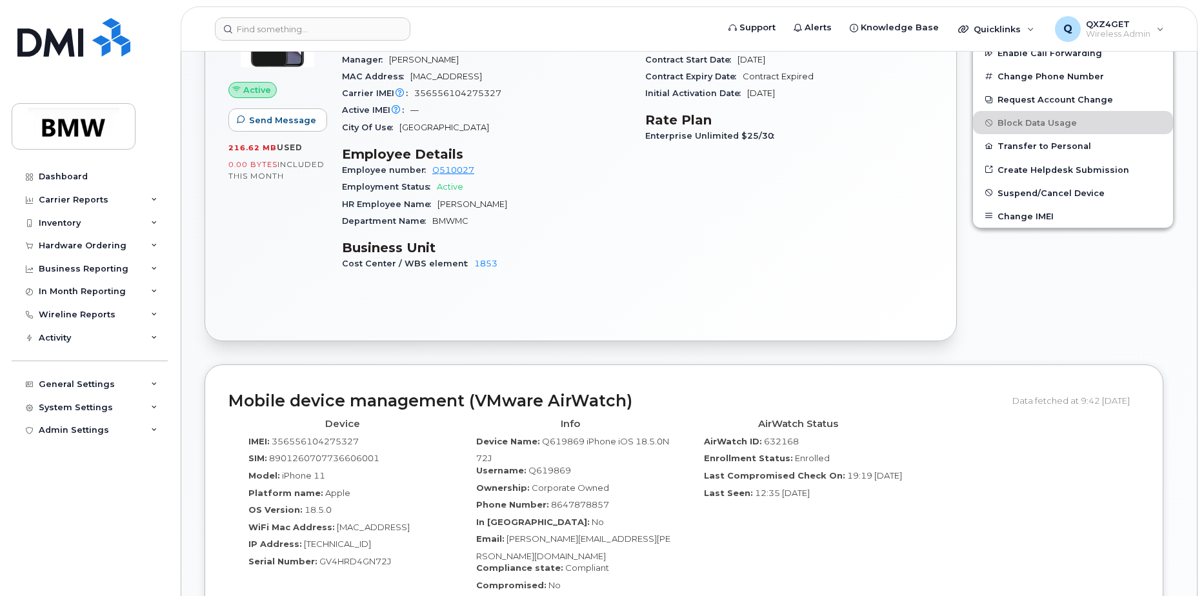
scroll to position [511, 0]
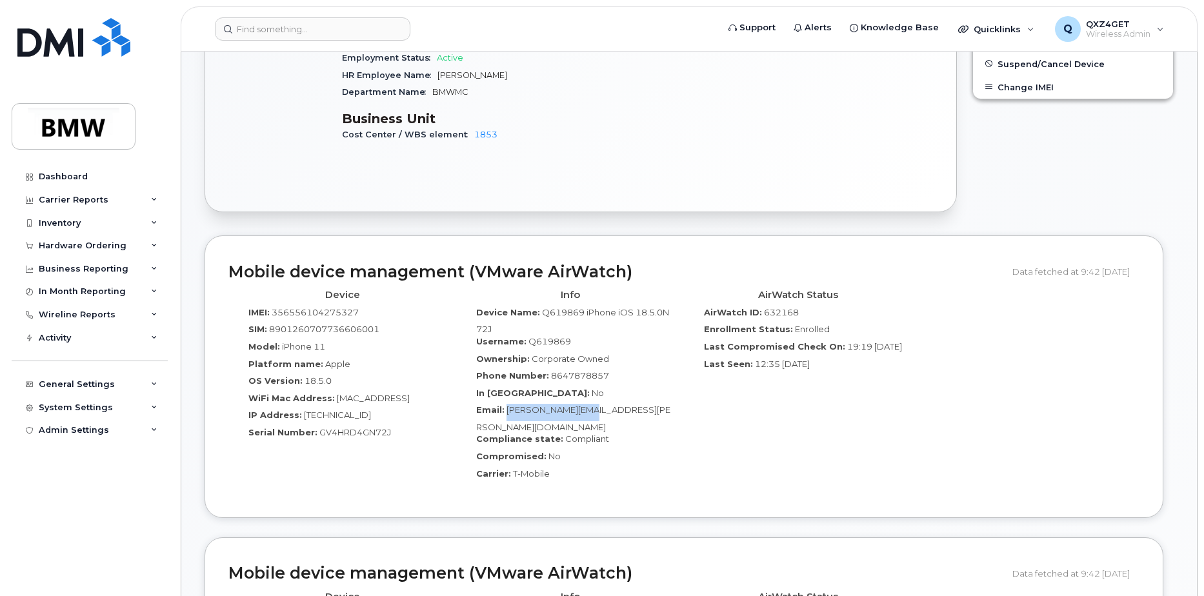
drag, startPoint x: 606, startPoint y: 410, endPoint x: 505, endPoint y: 410, distance: 101.3
click at [505, 410] on div "Email: [PERSON_NAME][EMAIL_ADDRESS][PERSON_NAME][DOMAIN_NAME]" at bounding box center [570, 418] width 208 height 29
copy span "[PERSON_NAME][EMAIL_ADDRESS][PERSON_NAME][DOMAIN_NAME]"
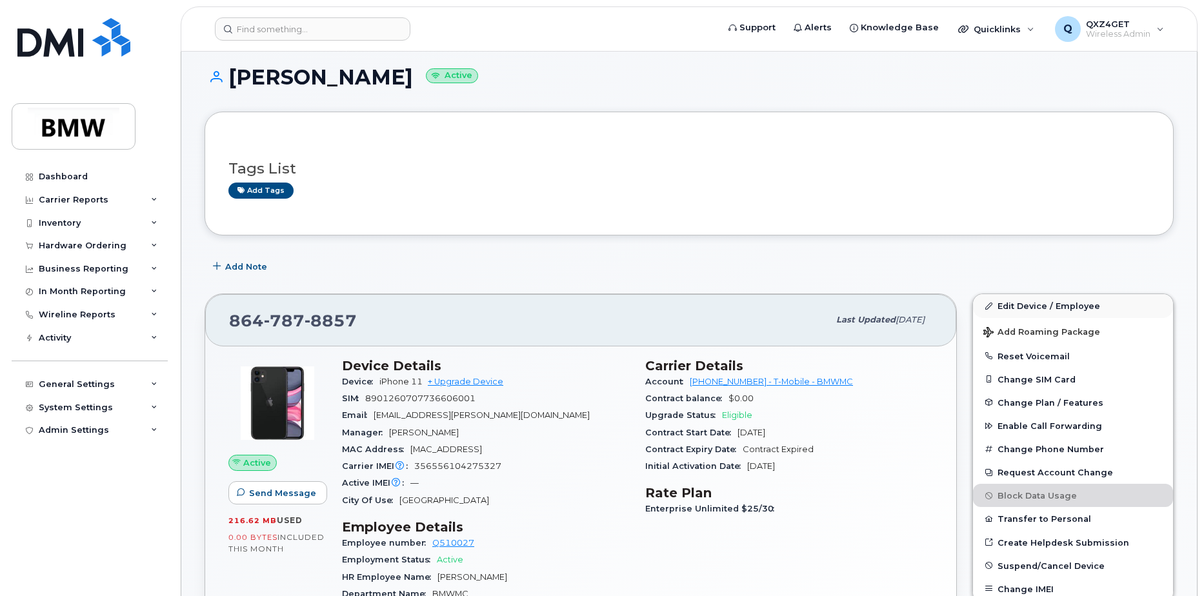
scroll to position [0, 0]
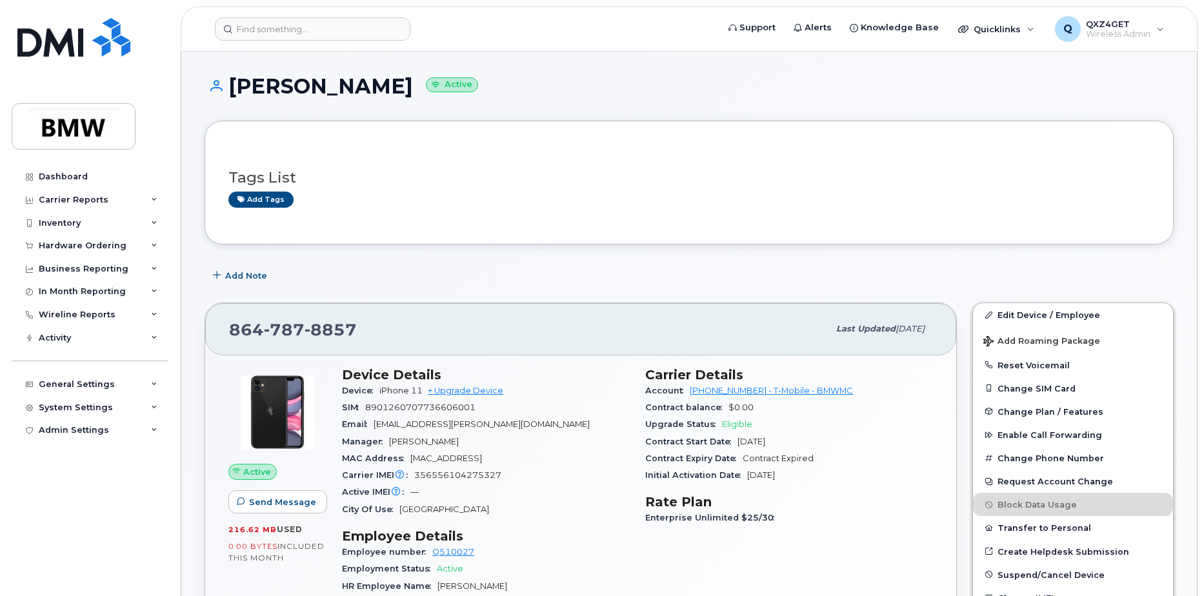
click at [1020, 302] on div "Edit Device / Employee Add Roaming Package Reset Voicemail Change SIM Card Chan…" at bounding box center [1073, 513] width 217 height 436
click at [1015, 311] on link "Edit Device / Employee" at bounding box center [1073, 314] width 200 height 23
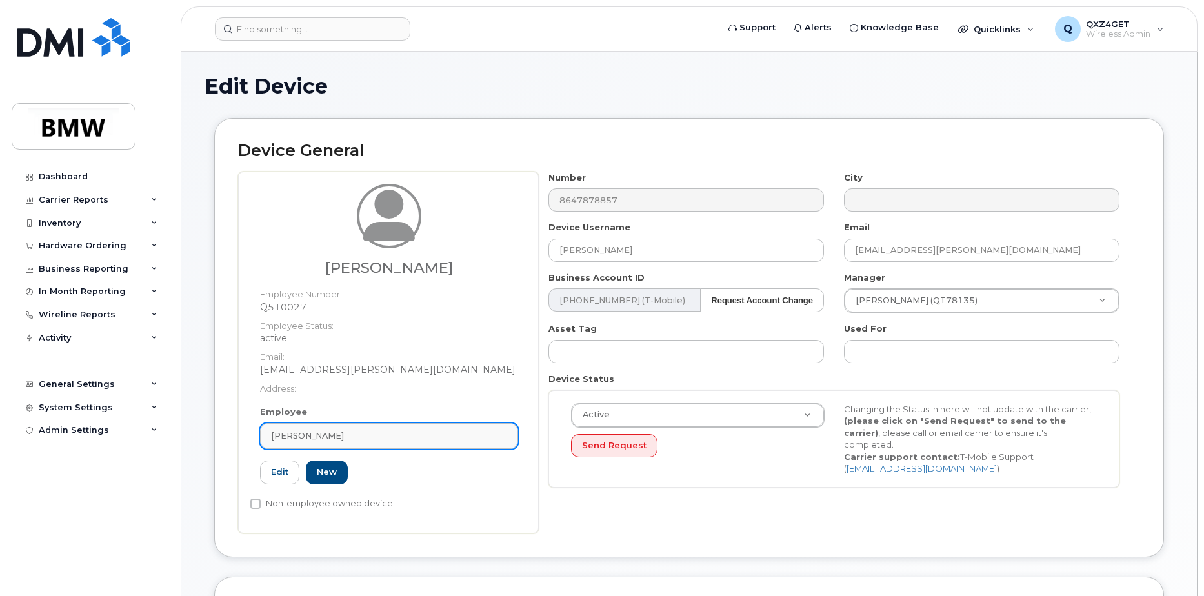
click at [313, 430] on link "Yannik Mueller" at bounding box center [389, 436] width 258 height 26
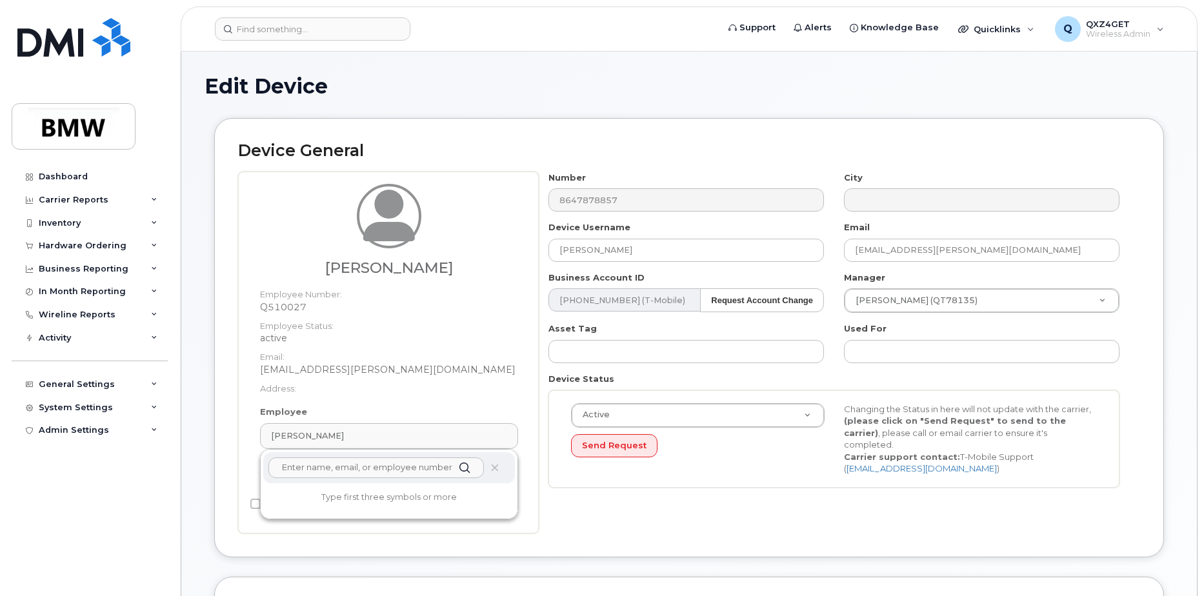
click at [303, 473] on input "text" at bounding box center [376, 468] width 216 height 21
paste input "Ana.Luz@bmwmc.com"
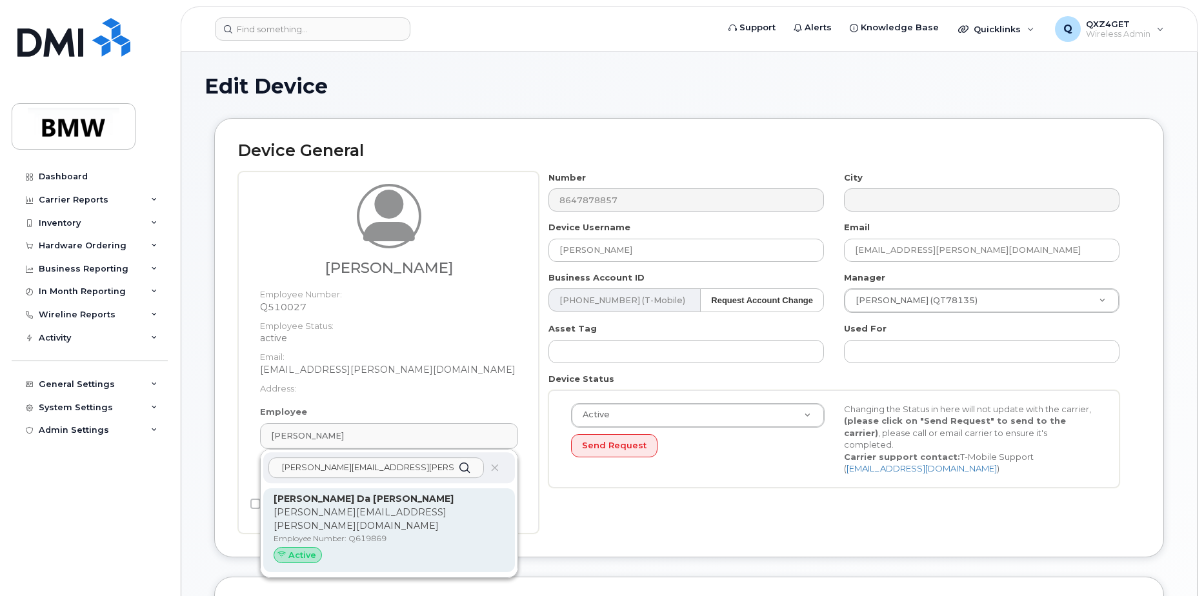
type input "Ana.Luz@bmwmc.com"
click at [327, 501] on strong "Ana Felicio Da Luz" at bounding box center [364, 499] width 180 height 12
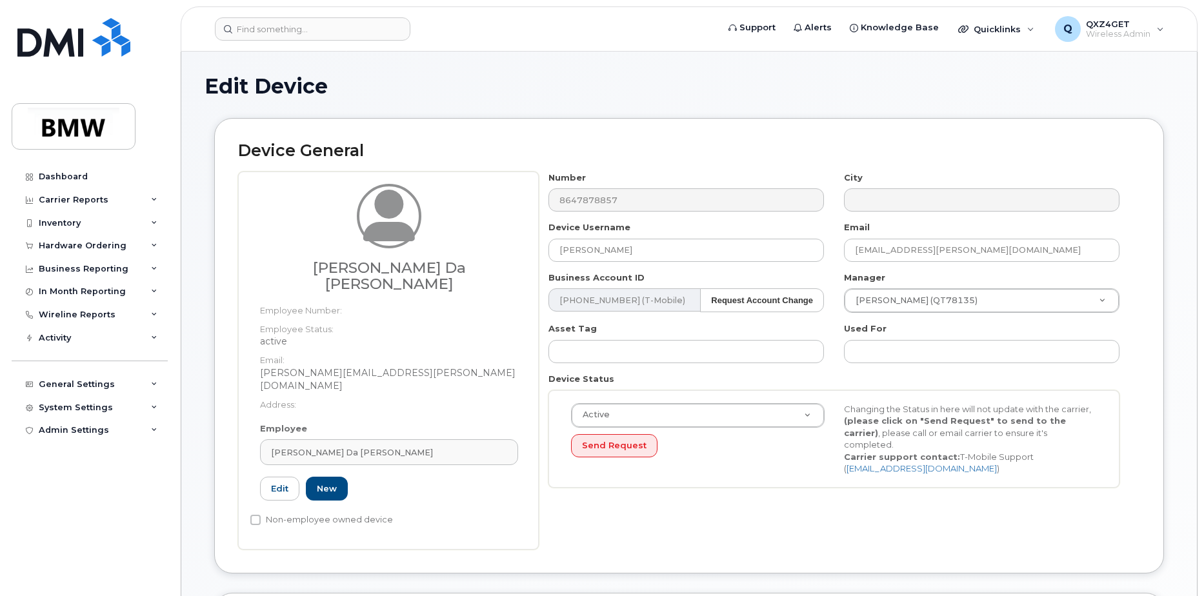
type input "Q619869"
type input "Ana Felicio Da Luz"
type input "ana.luz@bmwmc.com"
type input "14966941"
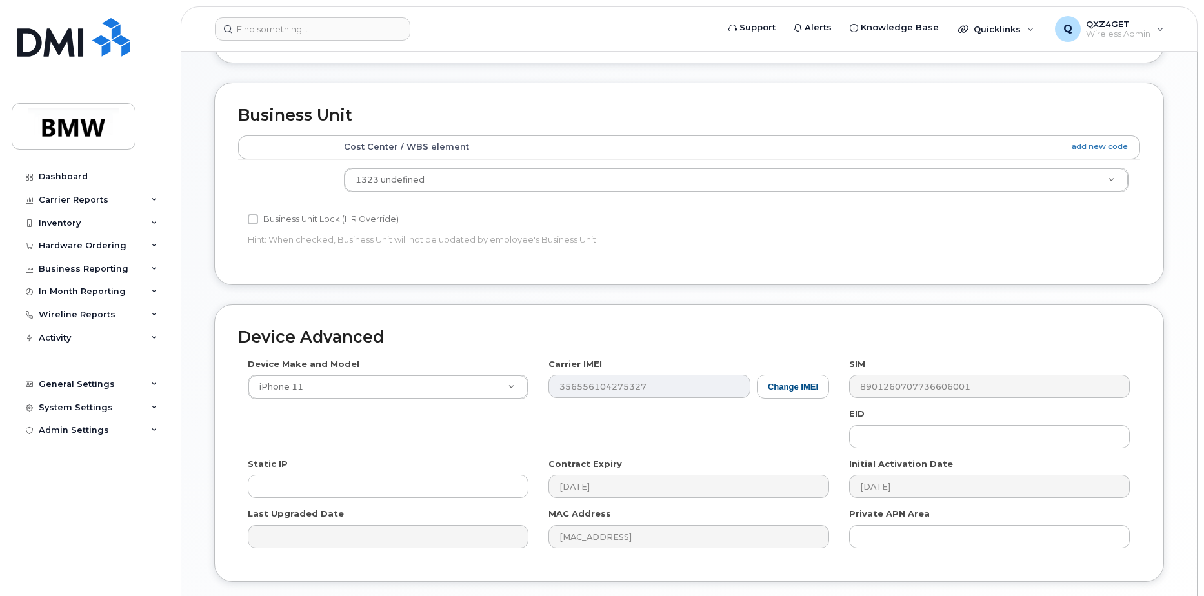
scroll to position [575, 0]
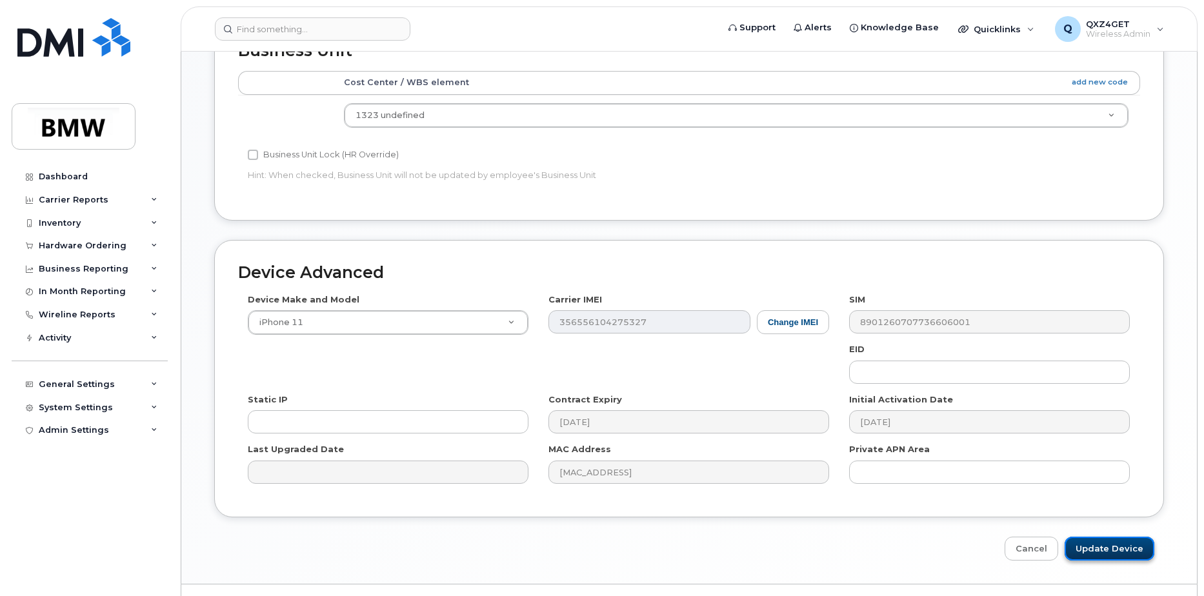
click at [1116, 537] on input "Update Device" at bounding box center [1110, 549] width 90 height 24
type input "Saving..."
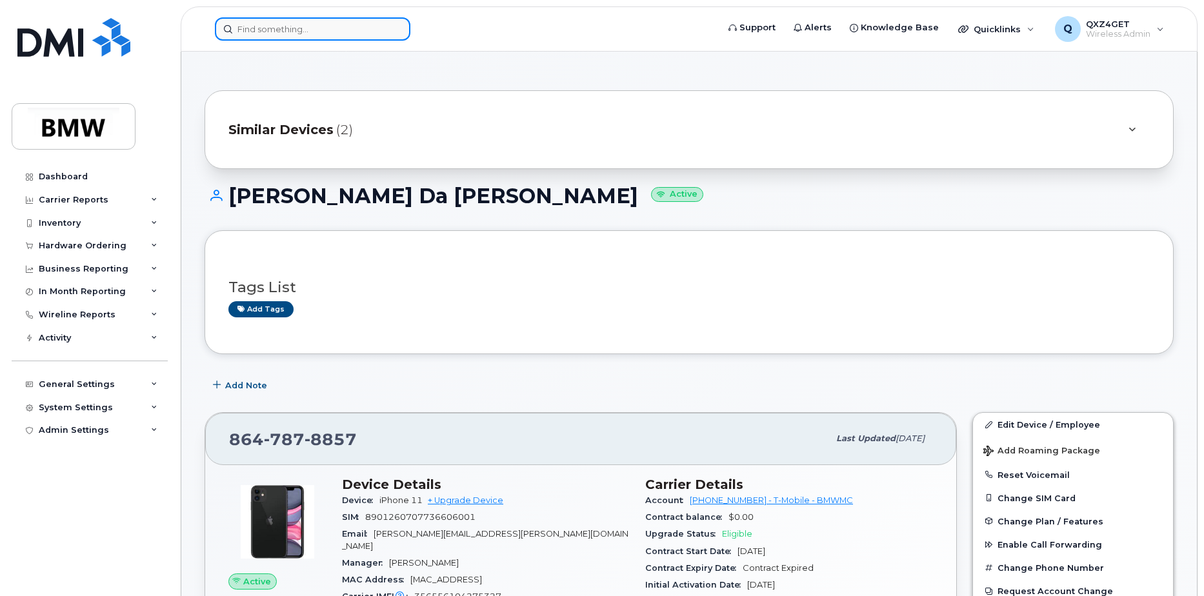
click at [316, 26] on input at bounding box center [313, 28] width 196 height 23
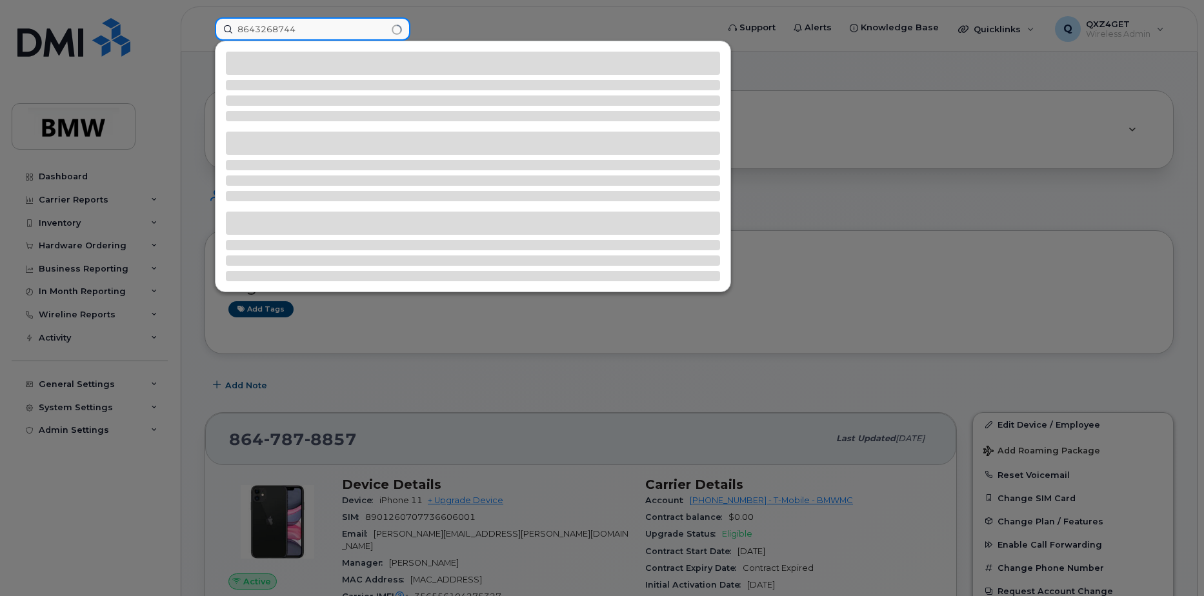
type input "8643268744"
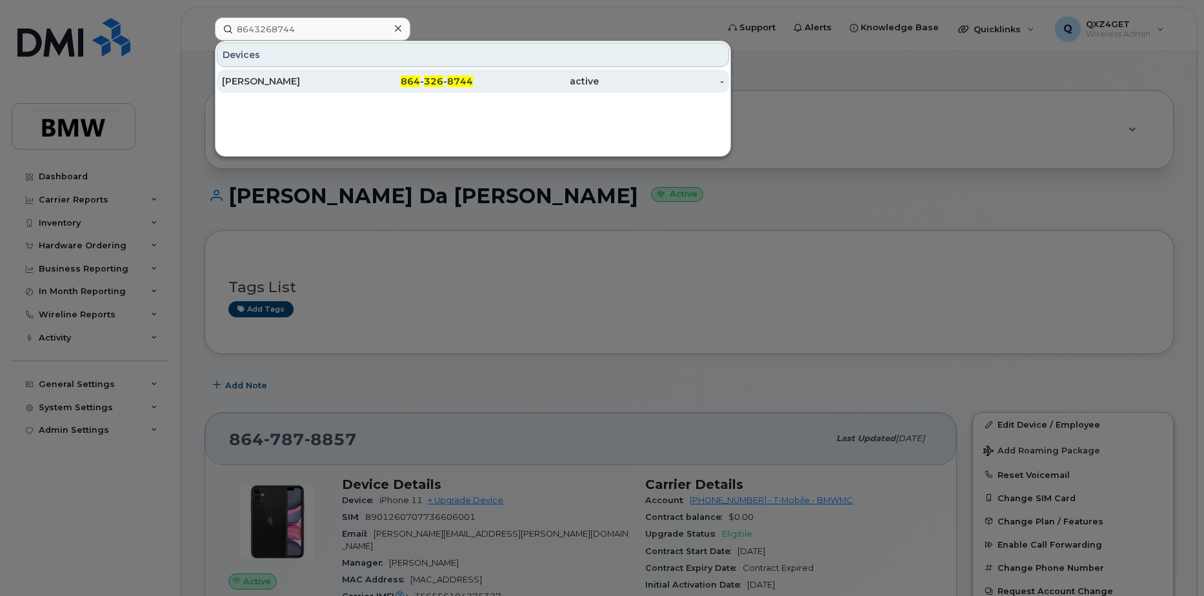
click at [268, 85] on div "[PERSON_NAME]" at bounding box center [285, 81] width 126 height 13
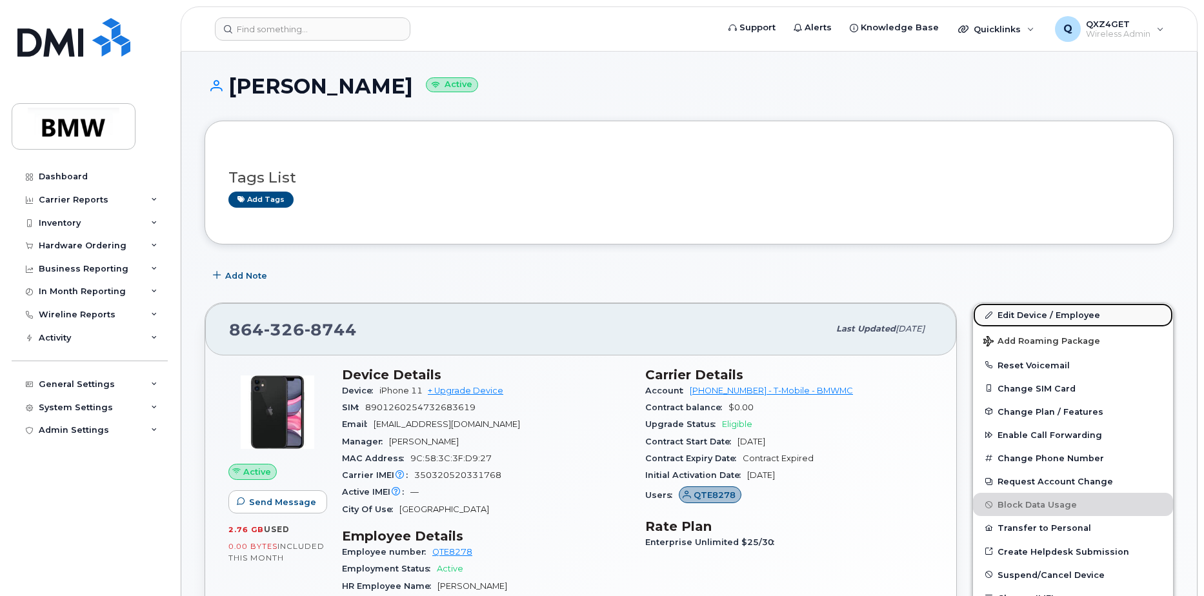
click at [1012, 312] on link "Edit Device / Employee" at bounding box center [1073, 314] width 200 height 23
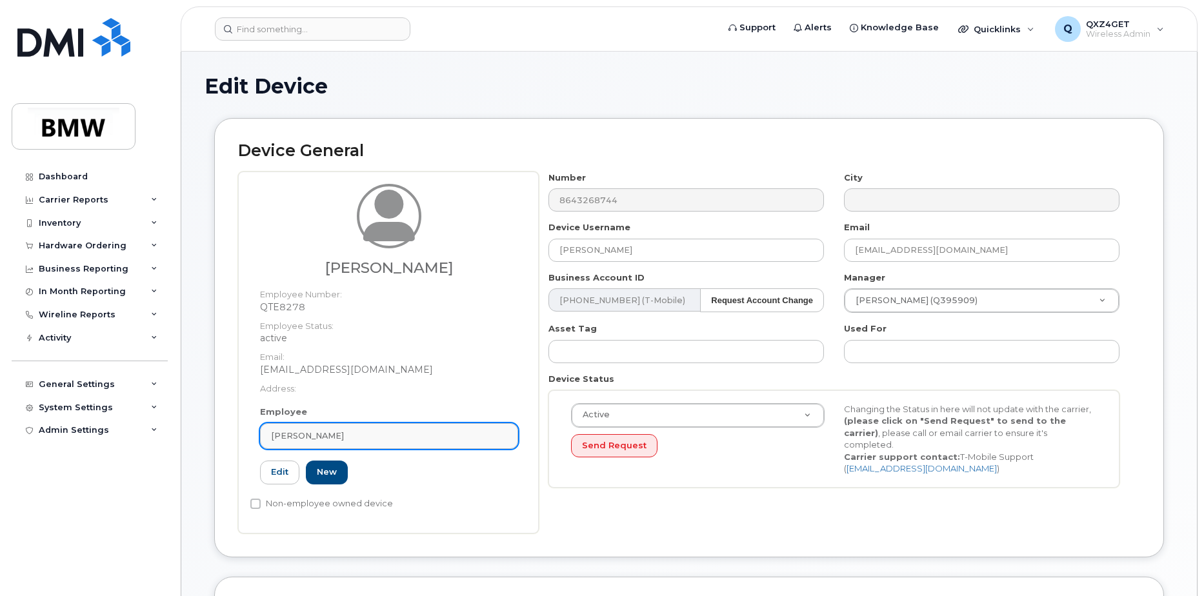
click at [336, 431] on div "[PERSON_NAME]" at bounding box center [389, 436] width 236 height 12
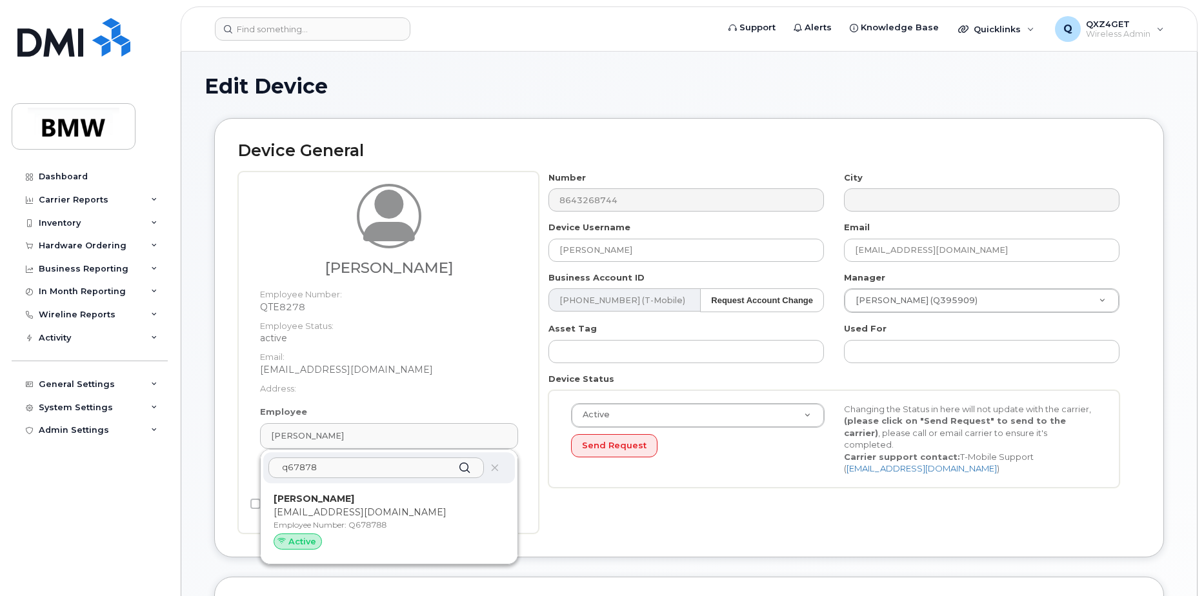
type input "q678788"
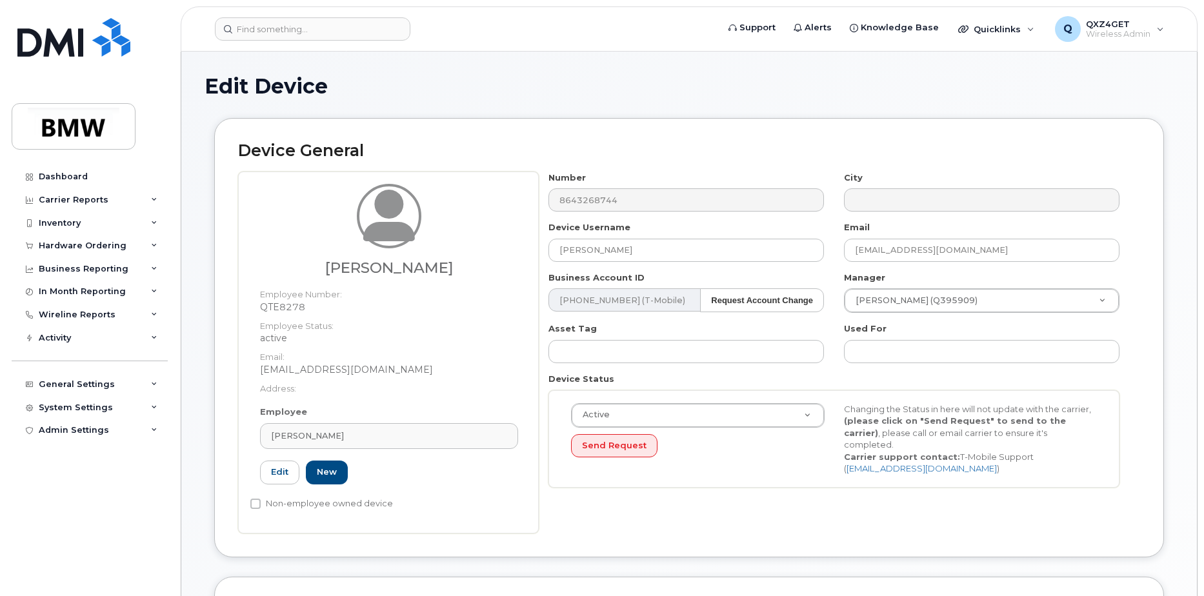
type input "Saving..."
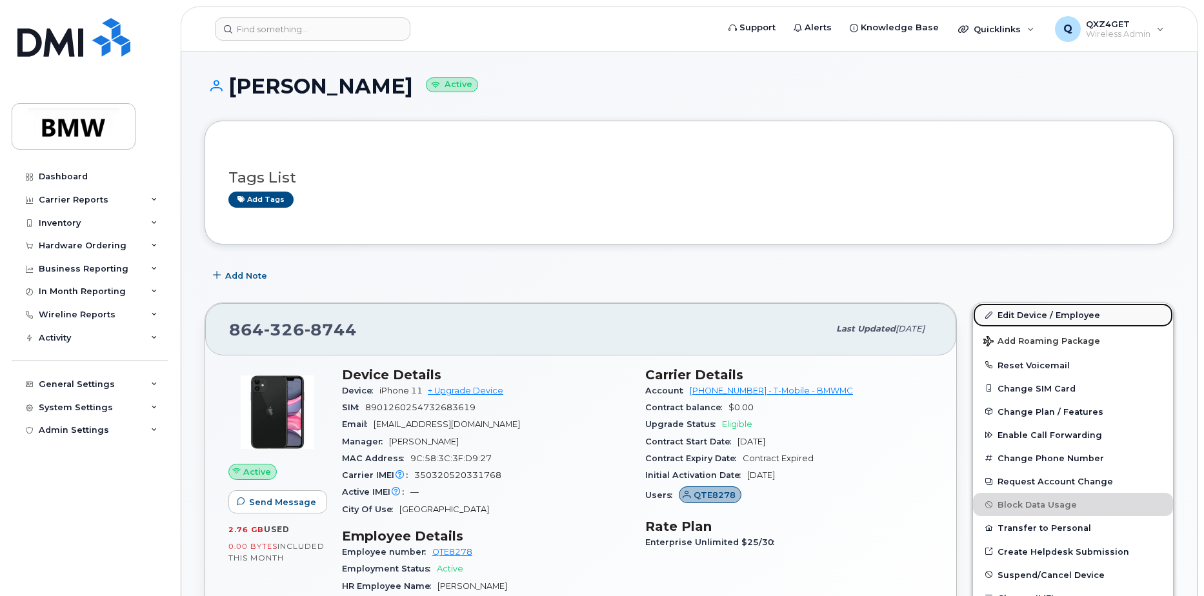
click at [1009, 309] on link "Edit Device / Employee" at bounding box center [1073, 314] width 200 height 23
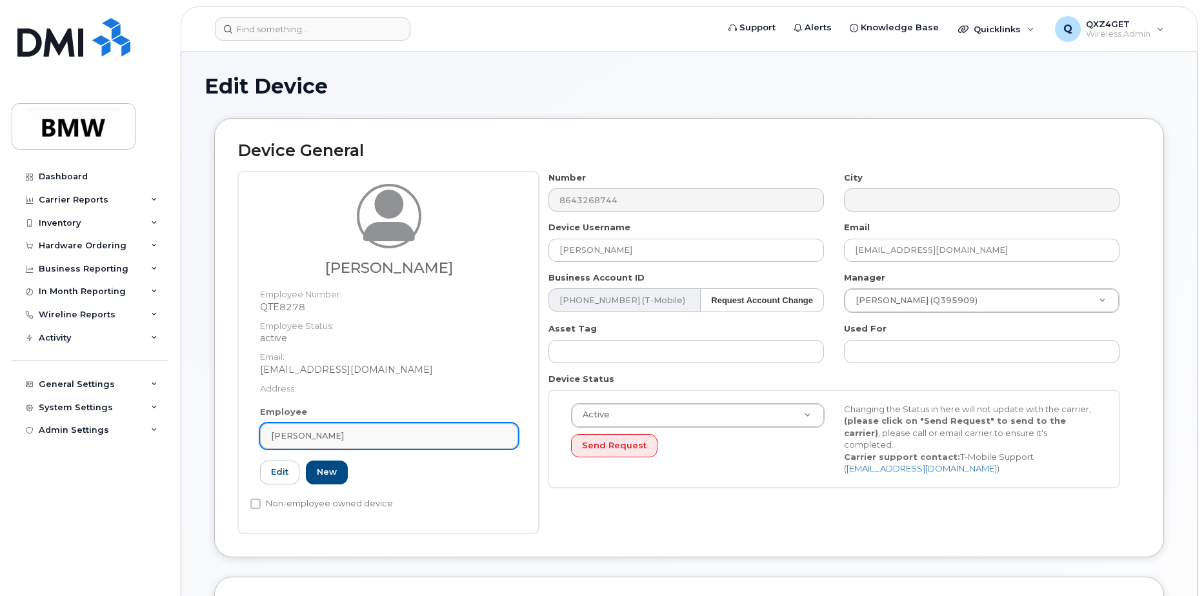
click at [337, 430] on div "[PERSON_NAME]" at bounding box center [389, 436] width 236 height 12
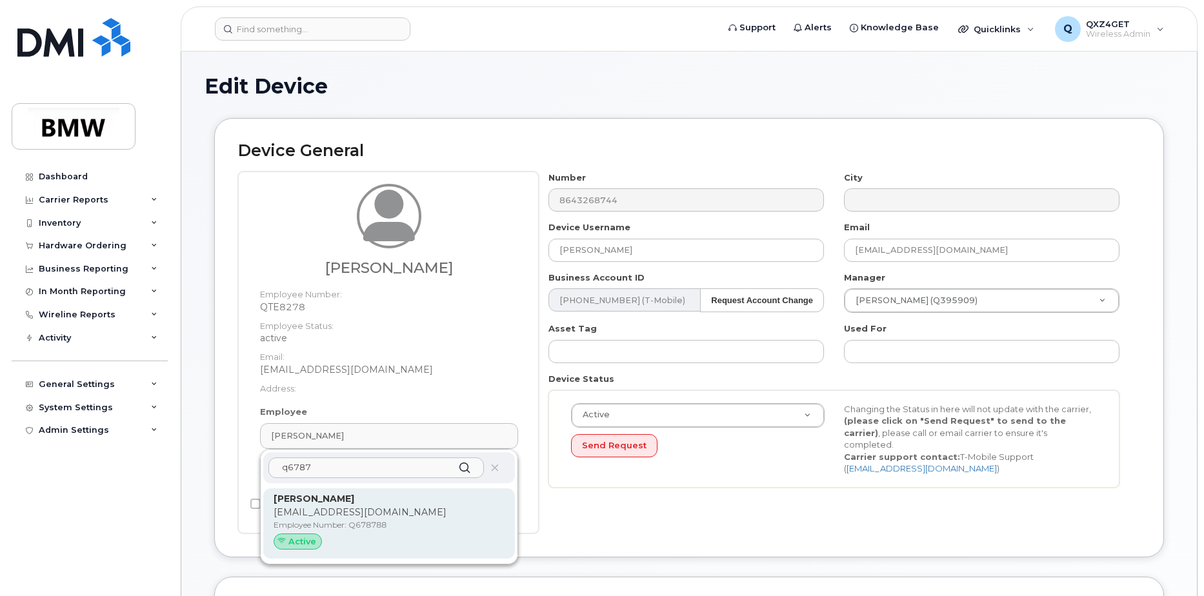
type input "q6787"
click at [350, 518] on p "hamda.zarrouk@bmw.de" at bounding box center [389, 513] width 231 height 14
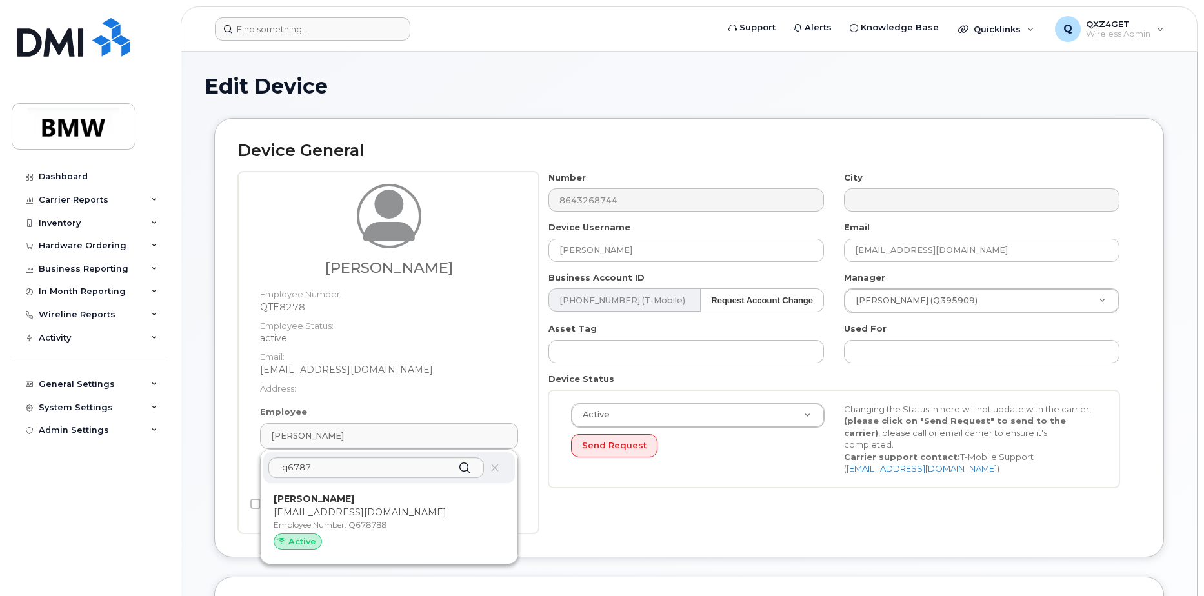
type input "Q678788"
type input "Hamda Zarrouk"
type input "hamda.zarrouk@bmw.de"
type input "14966762"
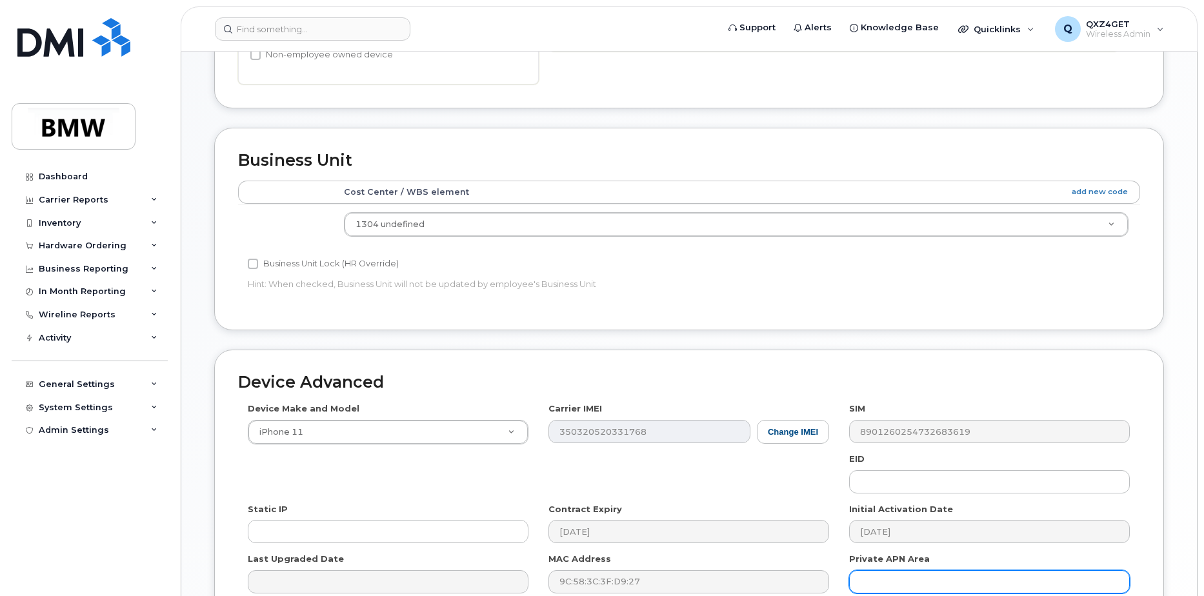
scroll to position [575, 0]
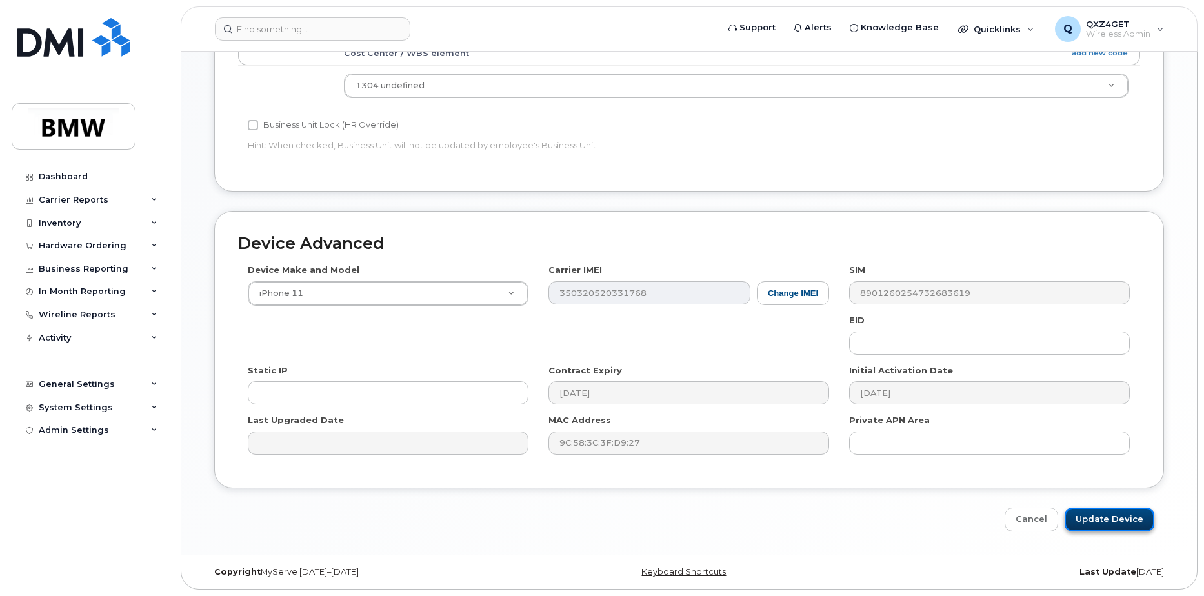
click at [1103, 516] on input "Update Device" at bounding box center [1110, 520] width 90 height 24
type input "Saving..."
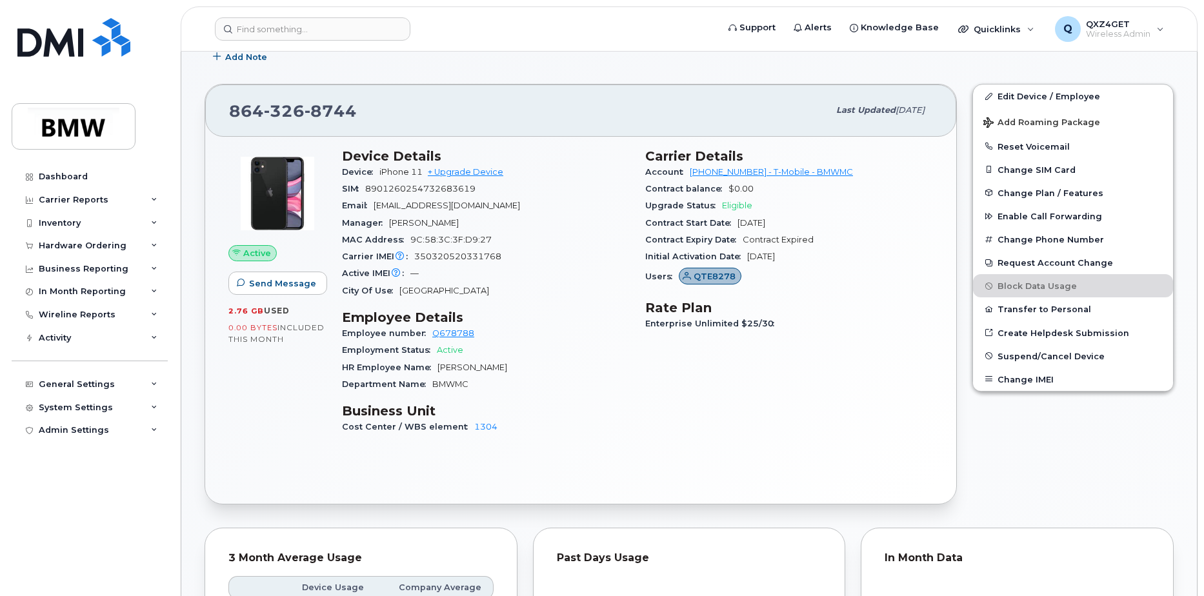
scroll to position [258, 0]
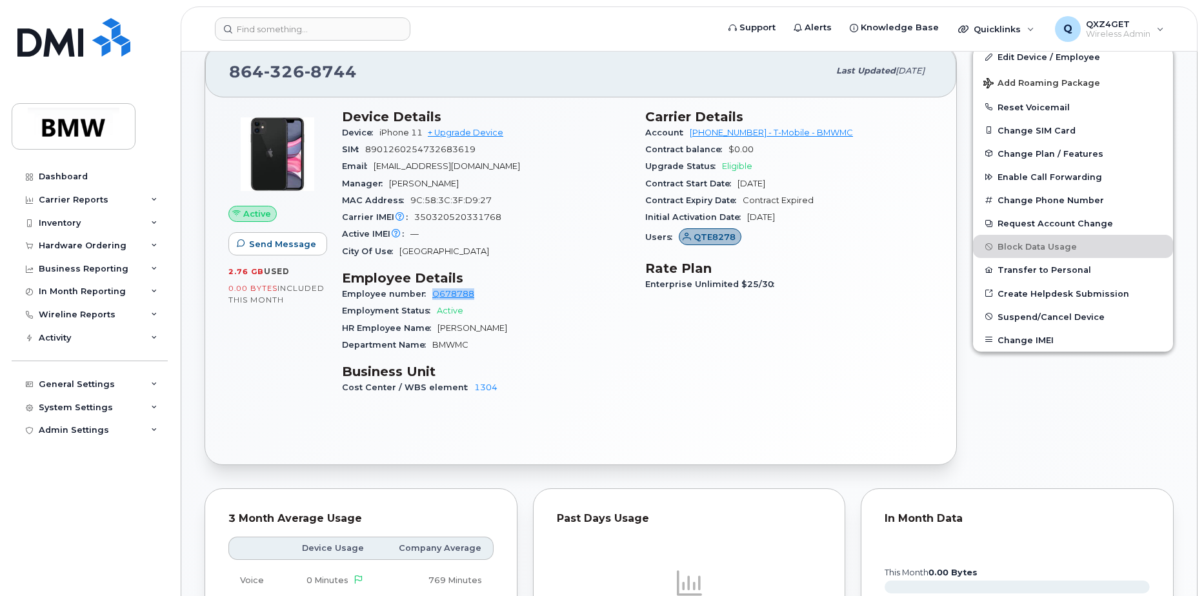
drag, startPoint x: 483, startPoint y: 298, endPoint x: 432, endPoint y: 291, distance: 51.5
click at [432, 291] on div "Employee number Q678788" at bounding box center [486, 294] width 288 height 17
copy link "Q678788"
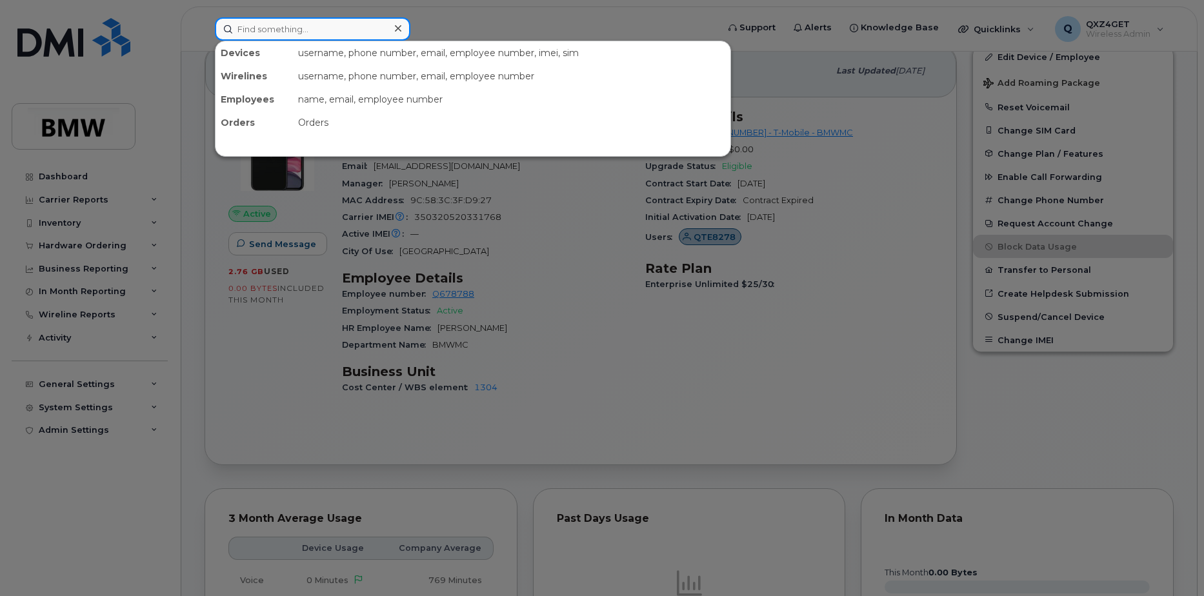
click at [339, 32] on input at bounding box center [313, 28] width 196 height 23
paste input "8644375203"
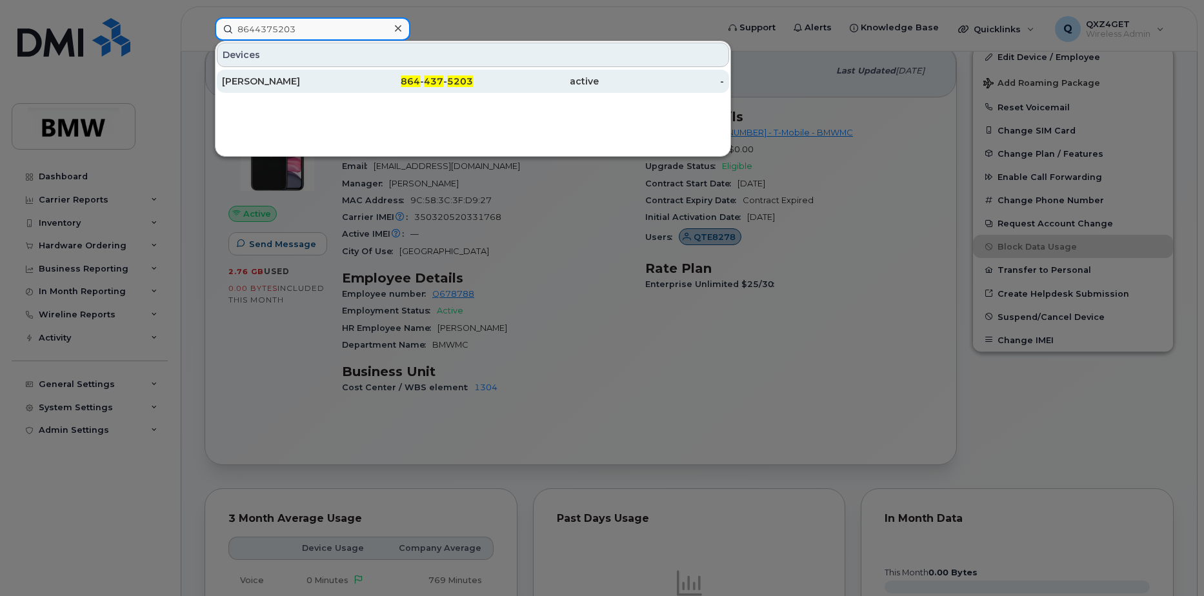
type input "8644375203"
click at [270, 80] on div "[PERSON_NAME]" at bounding box center [285, 81] width 126 height 13
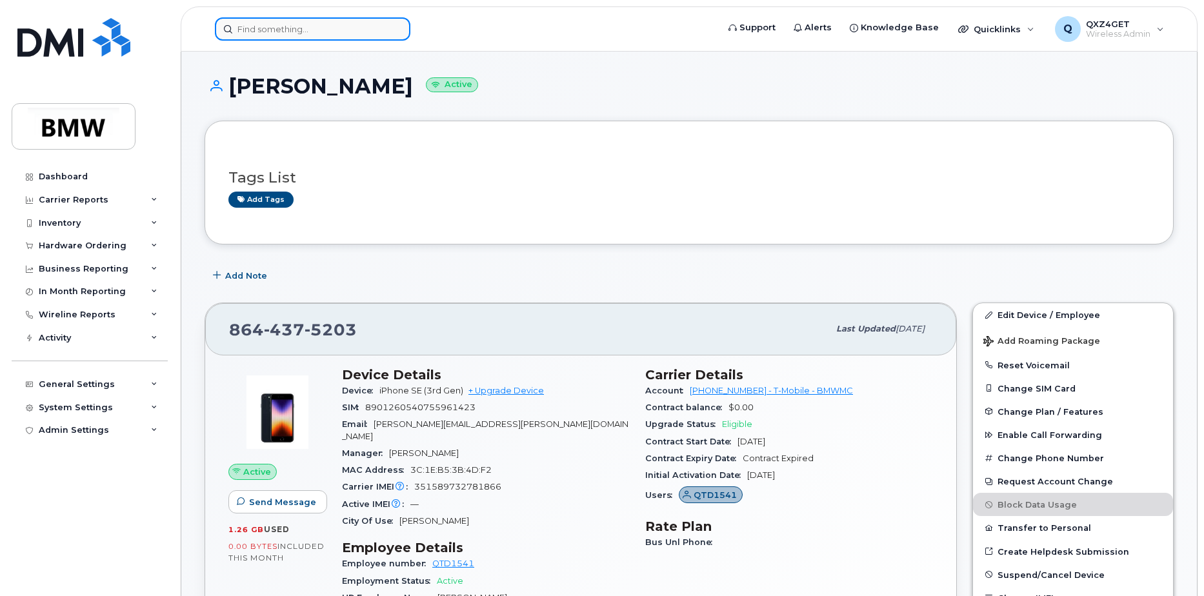
drag, startPoint x: 264, startPoint y: 32, endPoint x: 271, endPoint y: 31, distance: 7.1
click at [264, 32] on input at bounding box center [313, 28] width 196 height 23
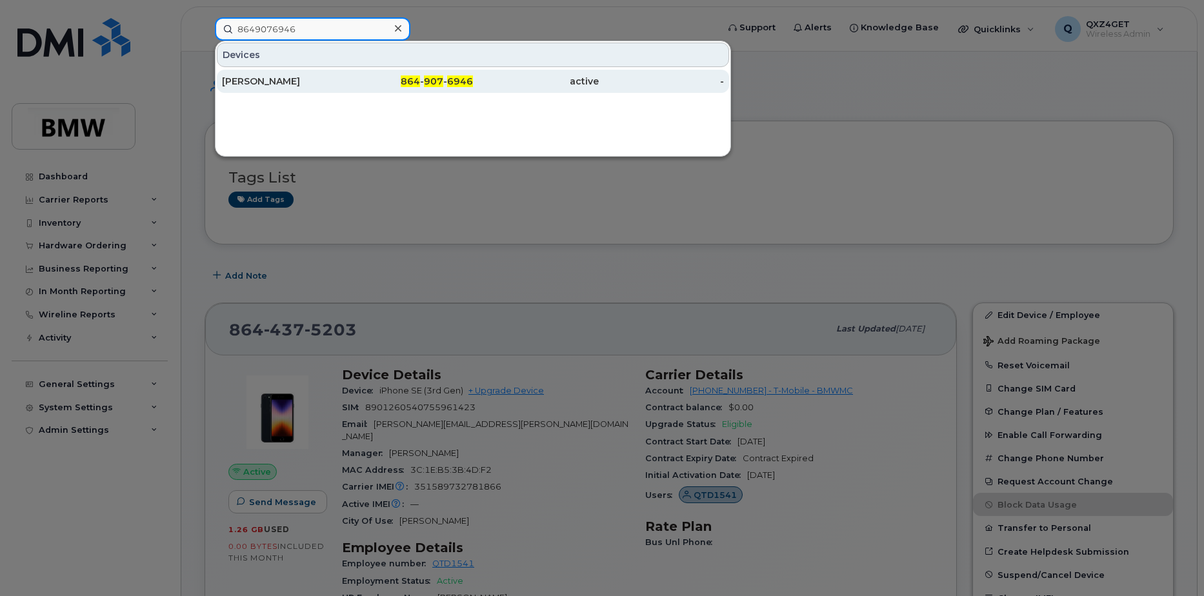
type input "8649076946"
click at [267, 81] on div "[PERSON_NAME]" at bounding box center [285, 81] width 126 height 13
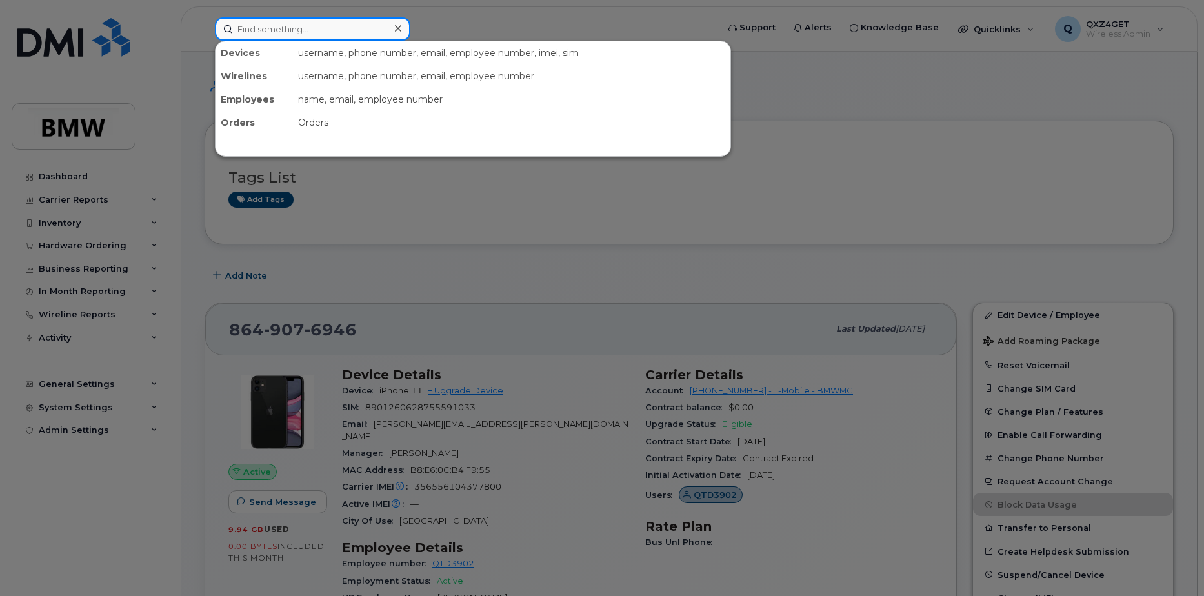
click at [274, 31] on input at bounding box center [313, 28] width 196 height 23
paste input "[EMAIL_ADDRESS][PERSON_NAME][DOMAIN_NAME]"
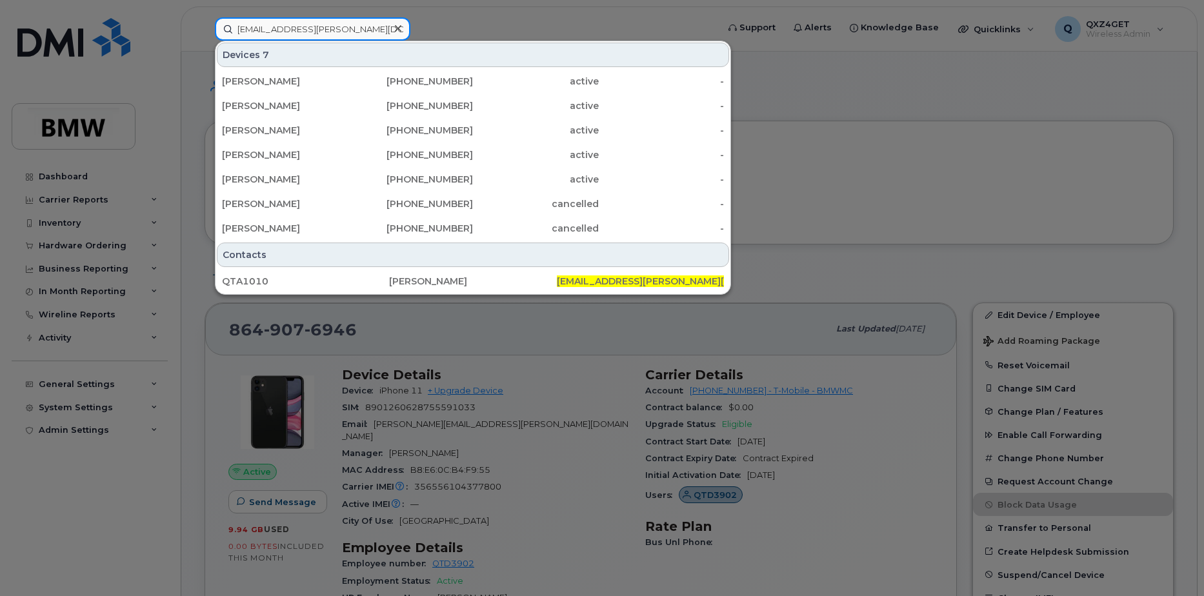
type input "[EMAIL_ADDRESS][PERSON_NAME][DOMAIN_NAME]"
